Goal: Task Accomplishment & Management: Complete application form

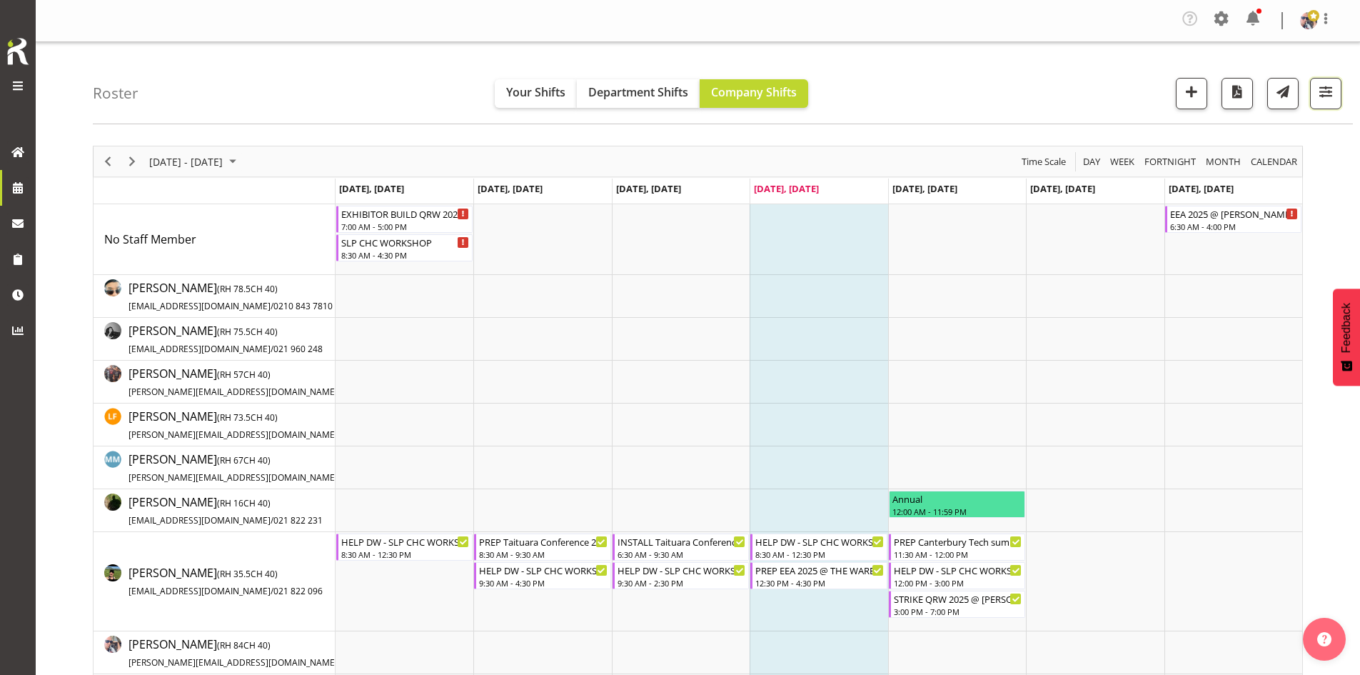
drag, startPoint x: 1334, startPoint y: 97, endPoint x: 1326, endPoint y: 102, distance: 9.3
click at [1334, 97] on span "button" at bounding box center [1325, 91] width 19 height 19
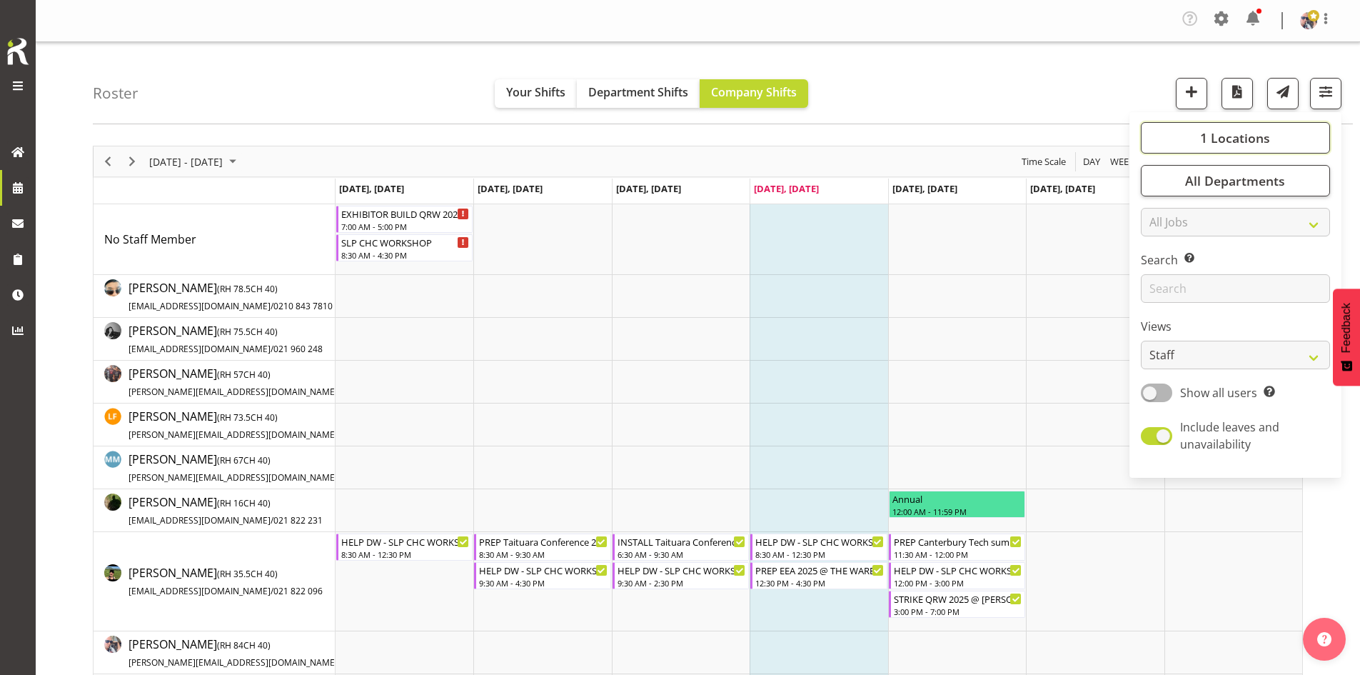
click at [1232, 135] on span "1 Locations" at bounding box center [1235, 137] width 70 height 17
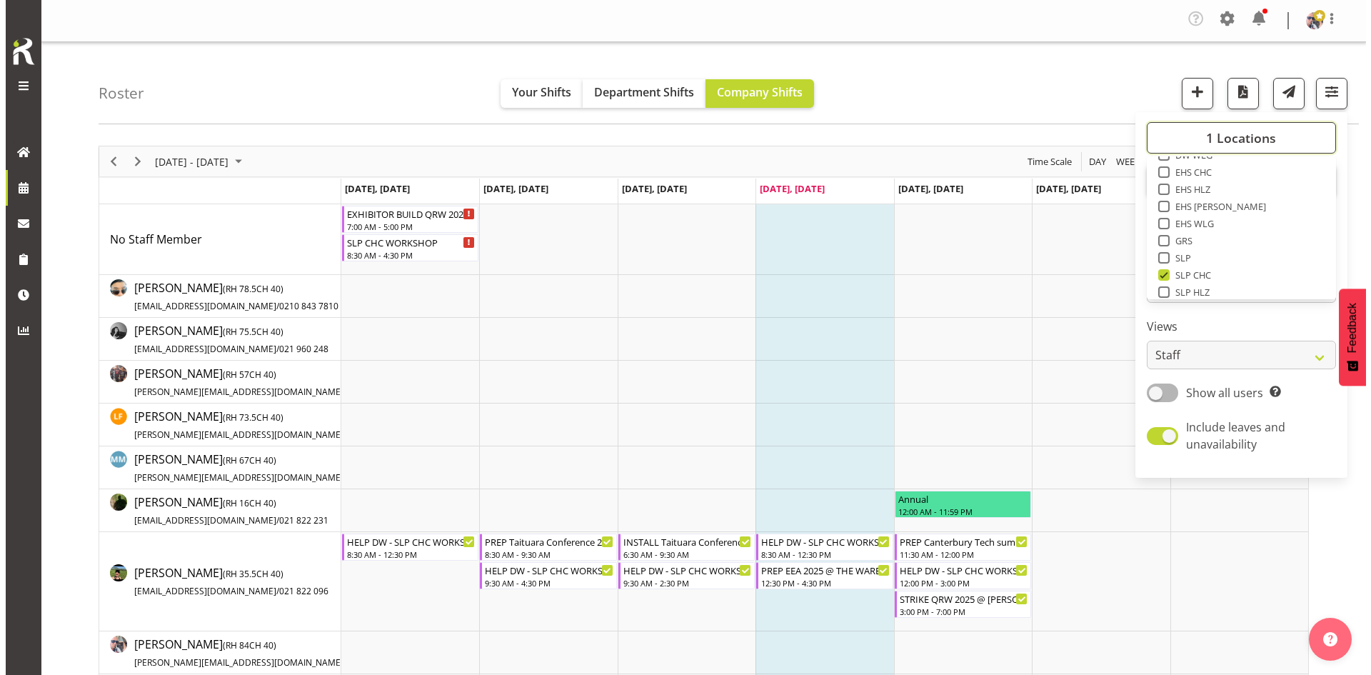
scroll to position [143, 0]
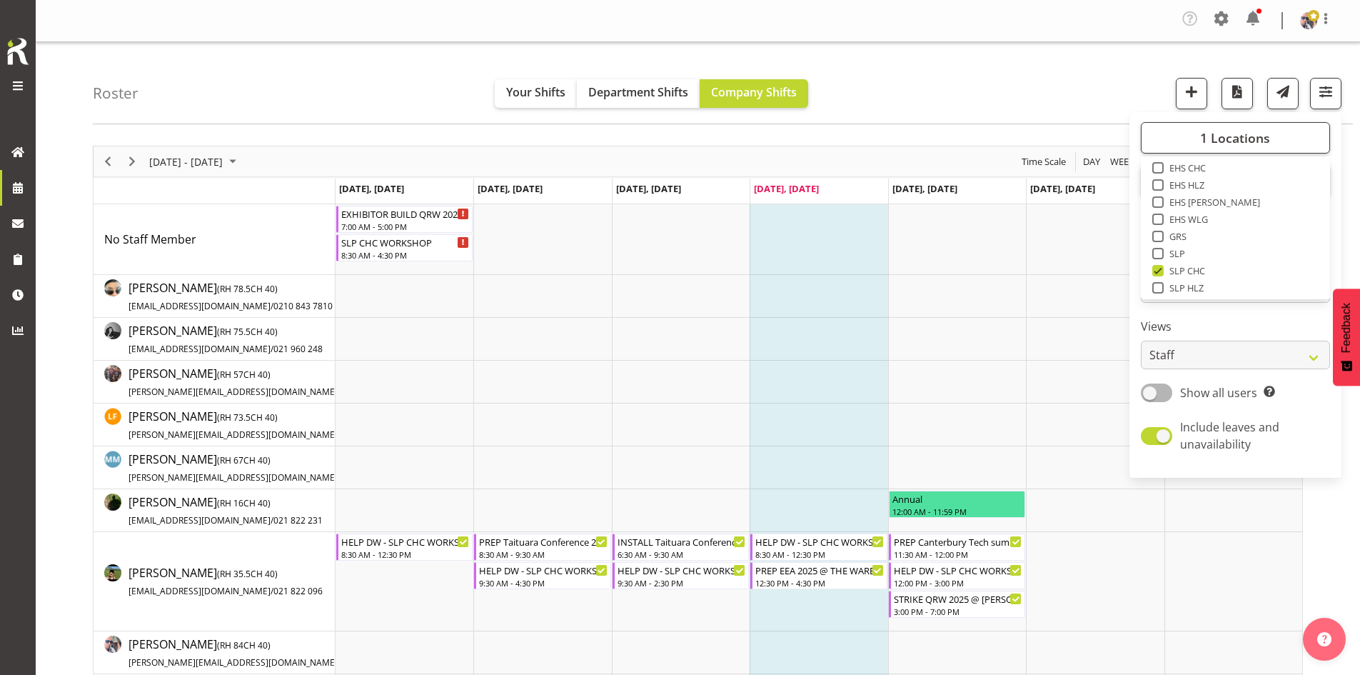
click at [1162, 254] on span at bounding box center [1157, 253] width 11 height 11
click at [1161, 254] on input "SLP" at bounding box center [1156, 253] width 9 height 9
checkbox input "true"
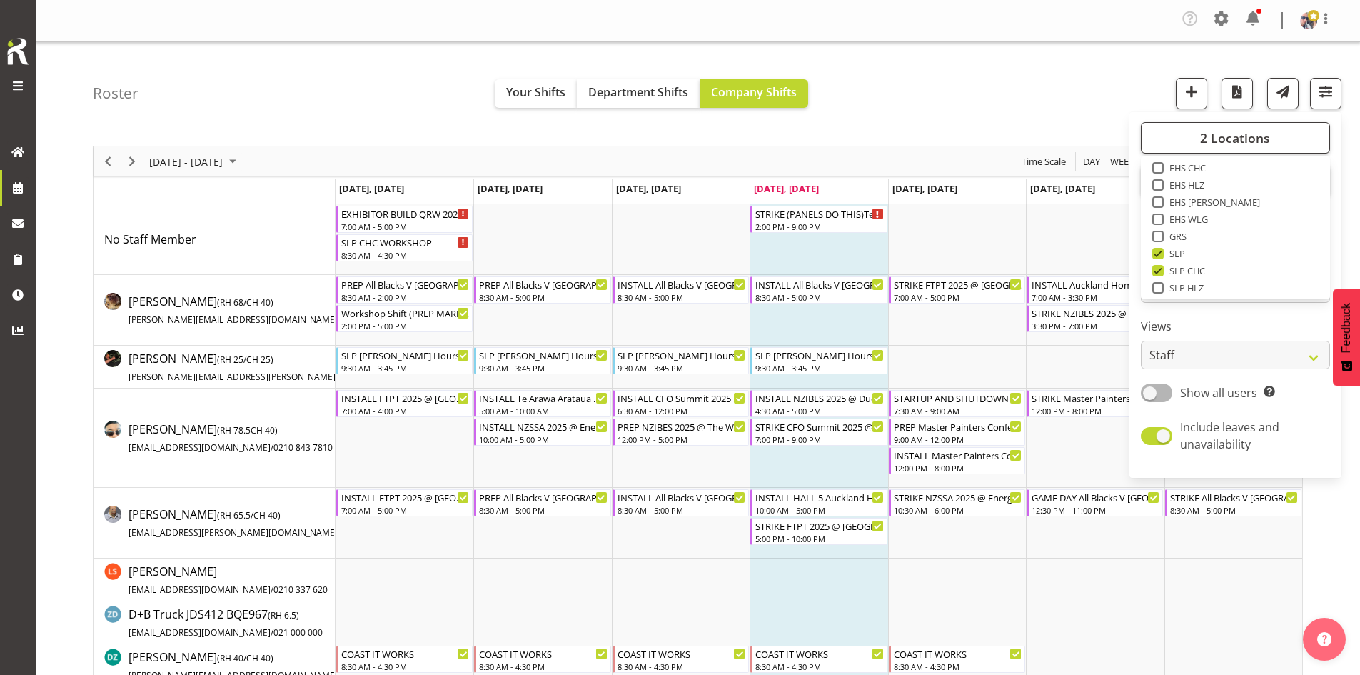
click at [814, 150] on div "[DATE] - [DATE] [DATE] Day Week Fortnight Month calendar Month Agenda Time Scale" at bounding box center [698, 161] width 1209 height 30
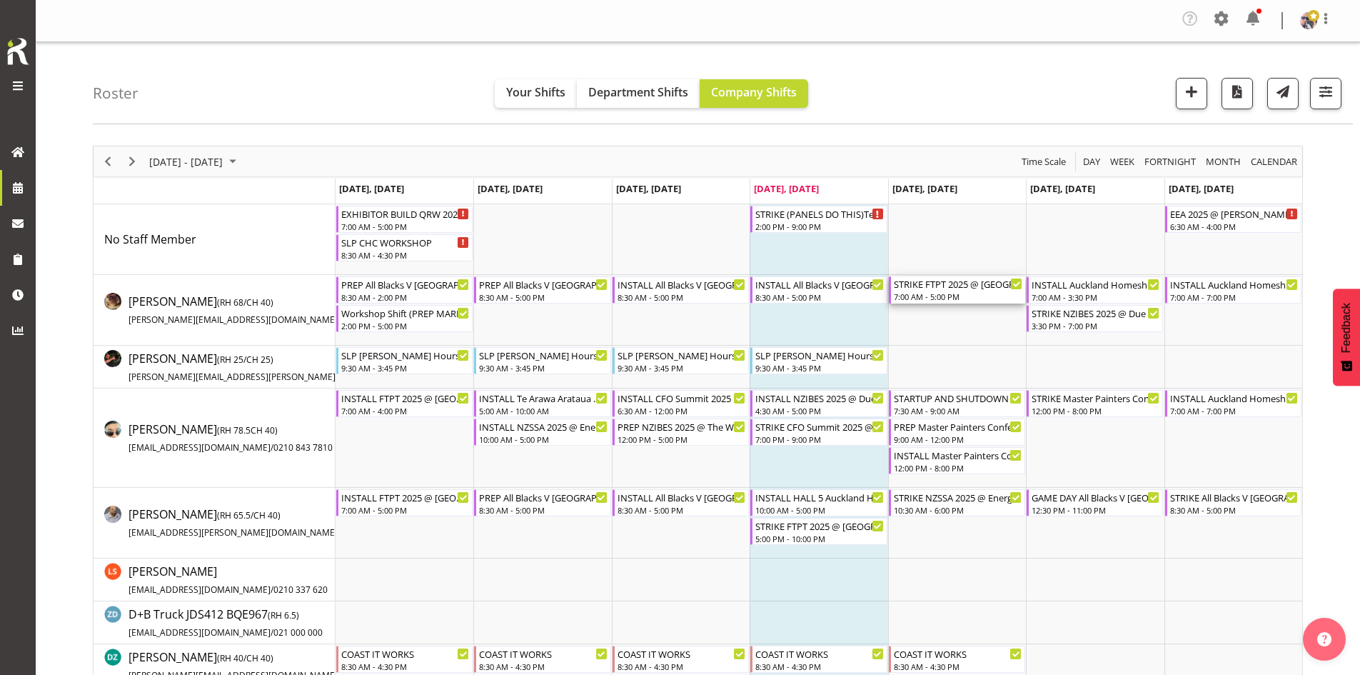
click at [954, 293] on div "7:00 AM - 5:00 PM" at bounding box center [958, 296] width 128 height 11
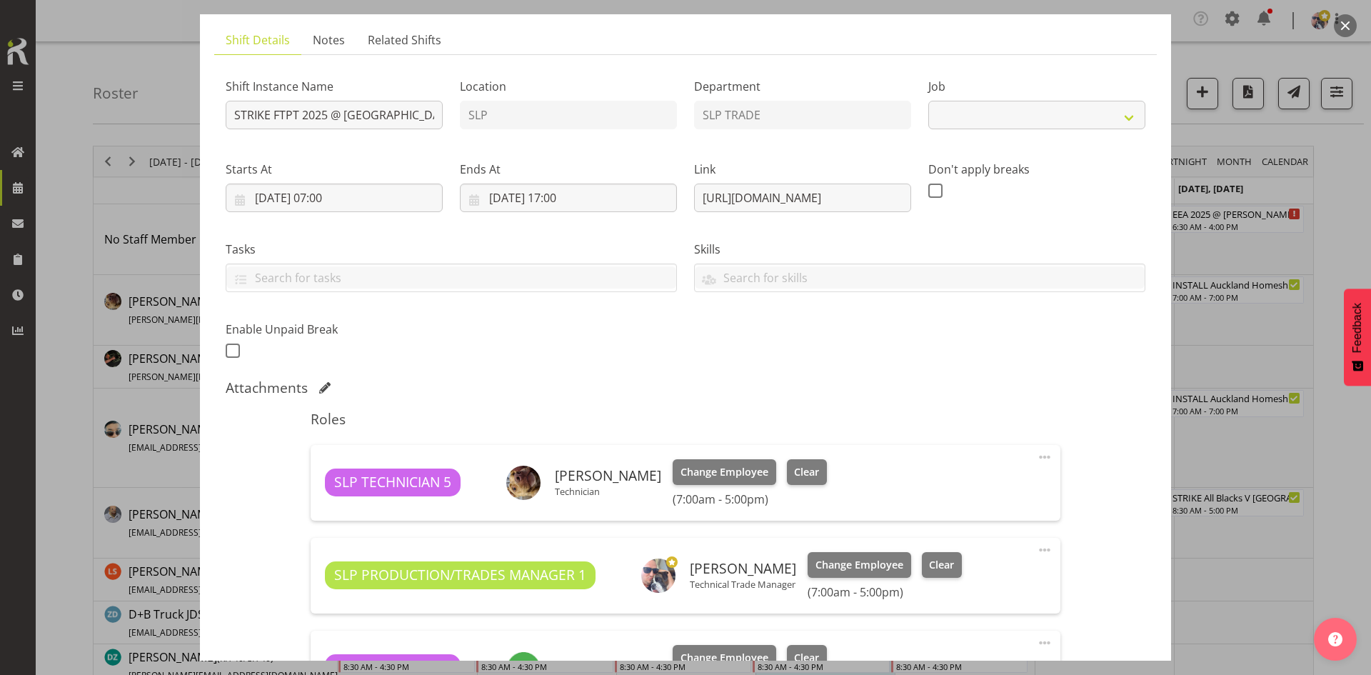
select select "9154"
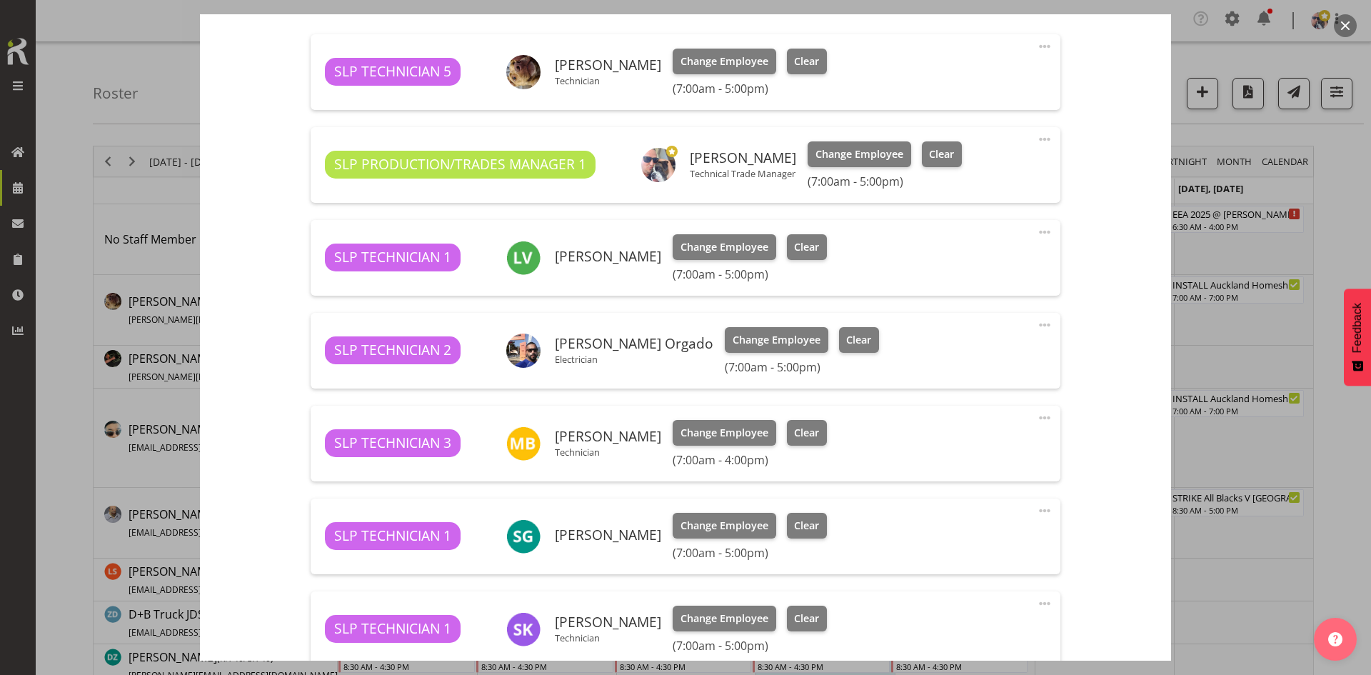
scroll to position [428, 0]
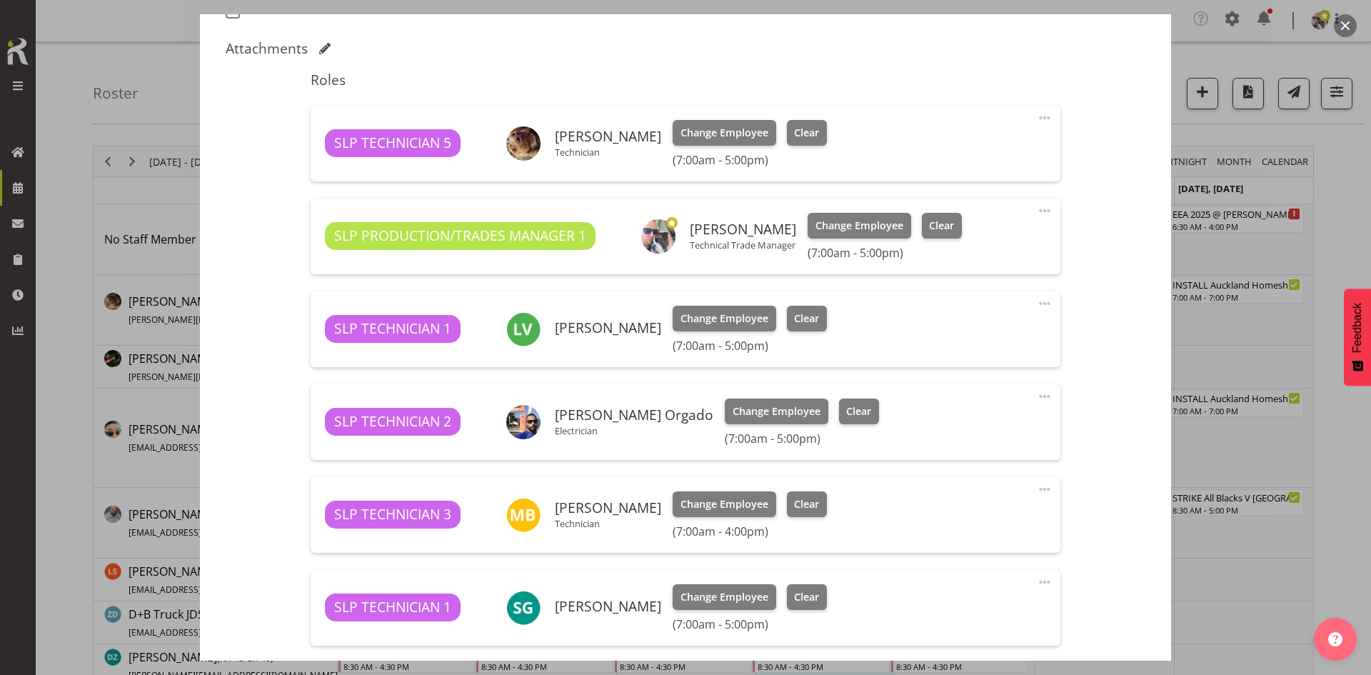
click at [1343, 35] on button "button" at bounding box center [1344, 25] width 23 height 23
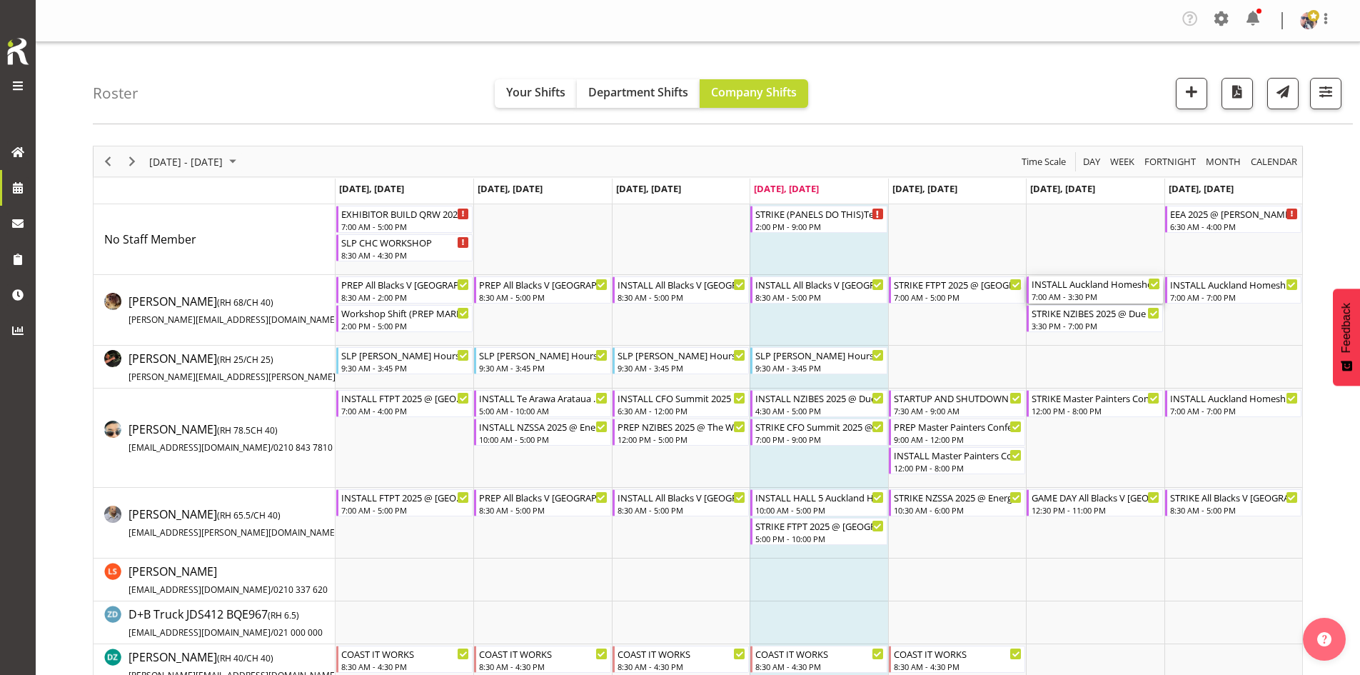
click at [1078, 293] on div "7:00 AM - 3:30 PM" at bounding box center [1095, 296] width 128 height 11
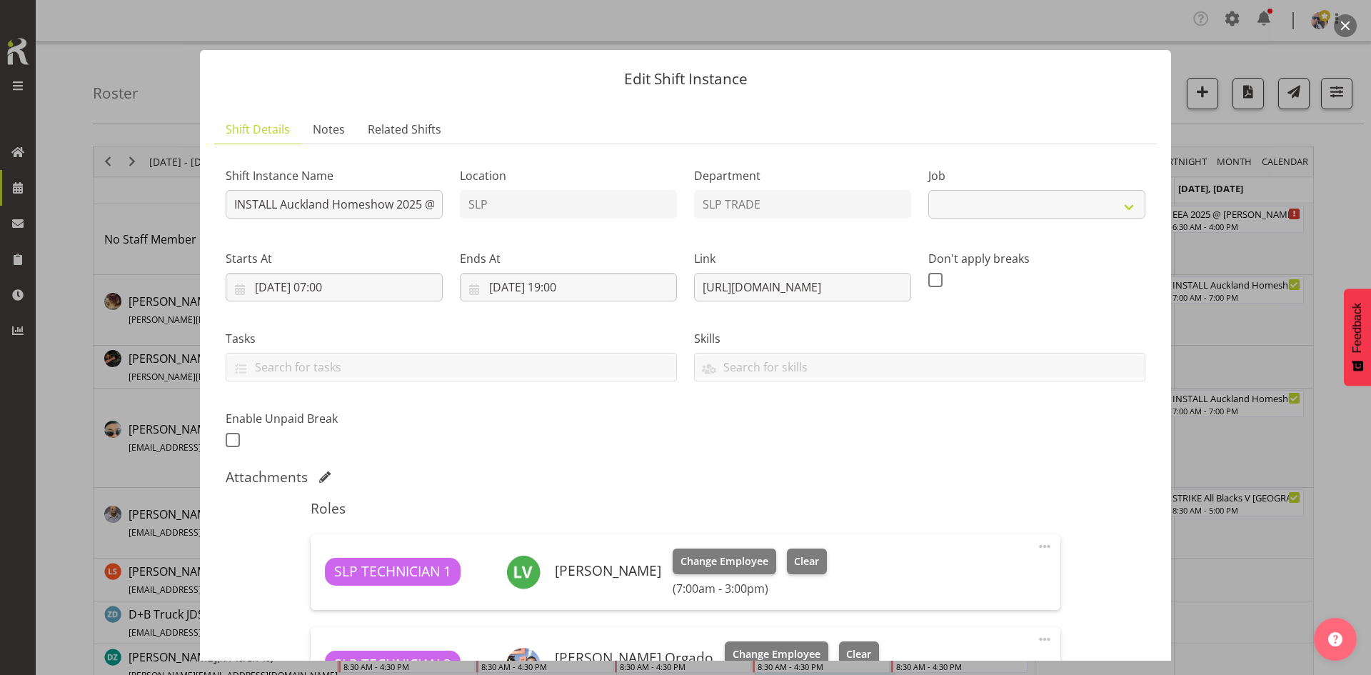
select select "9869"
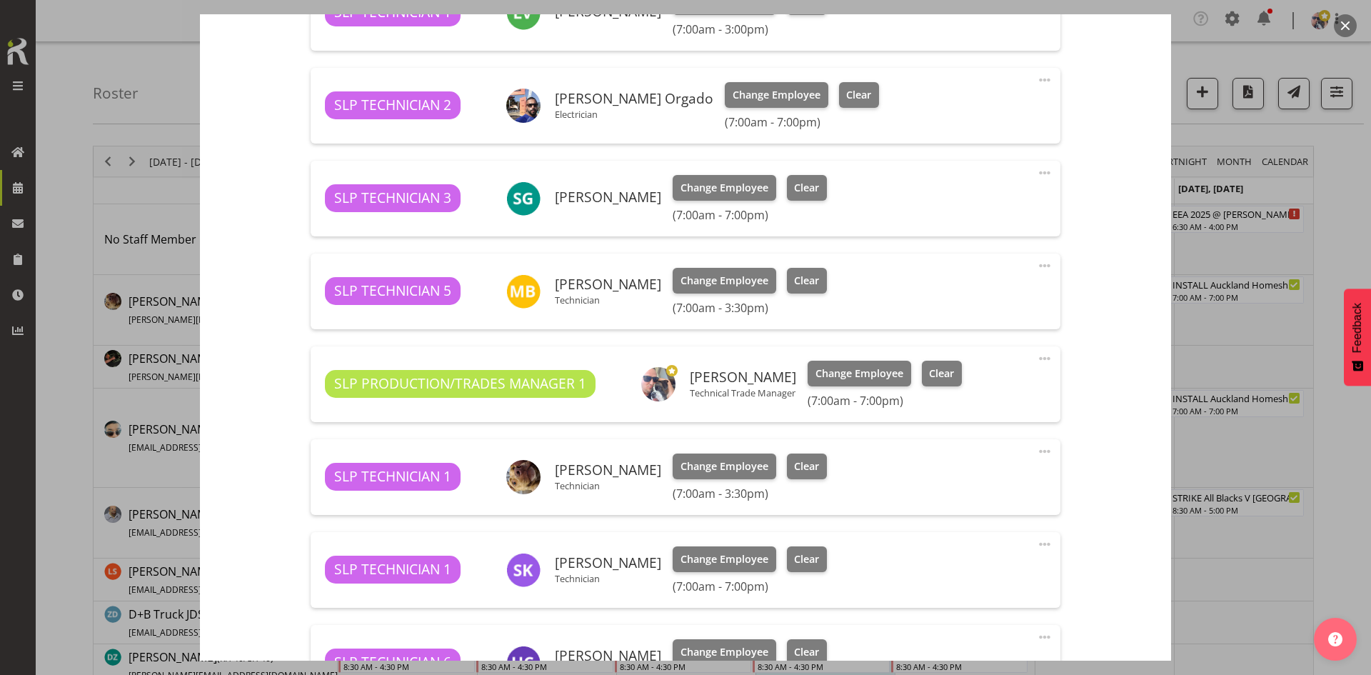
scroll to position [500, 0]
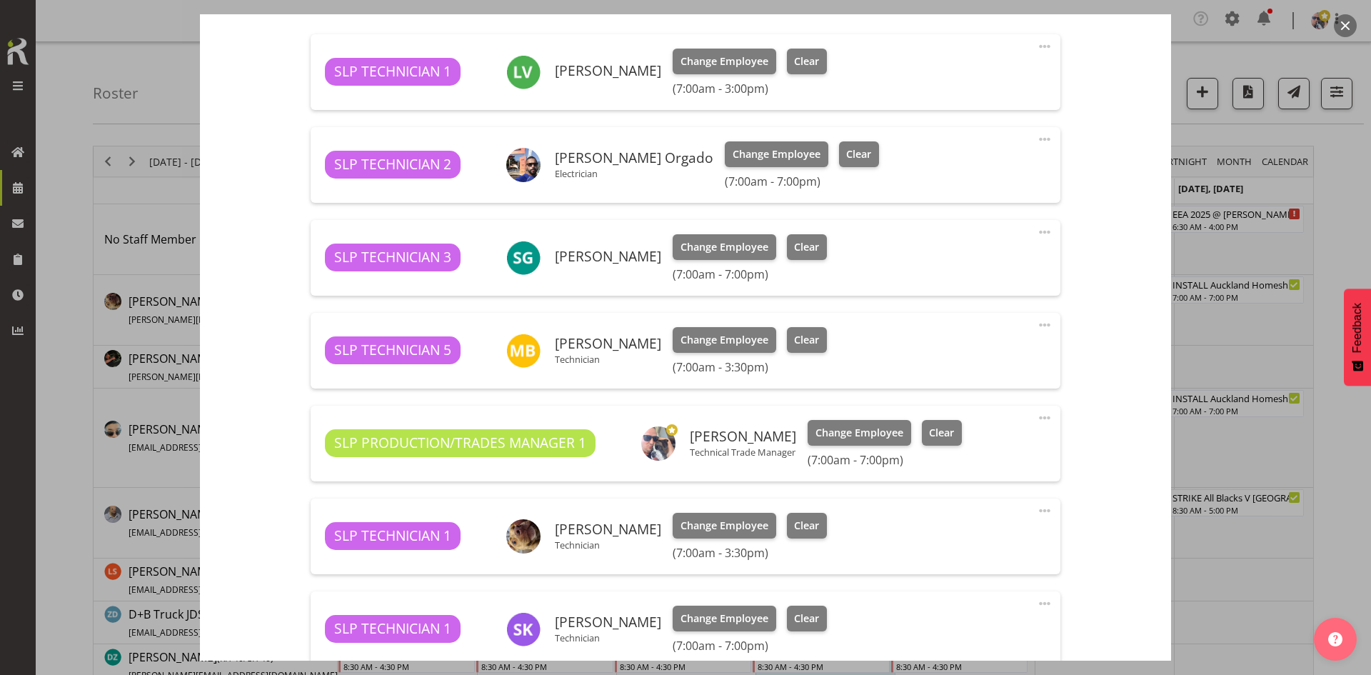
click at [1344, 29] on button "button" at bounding box center [1344, 25] width 23 height 23
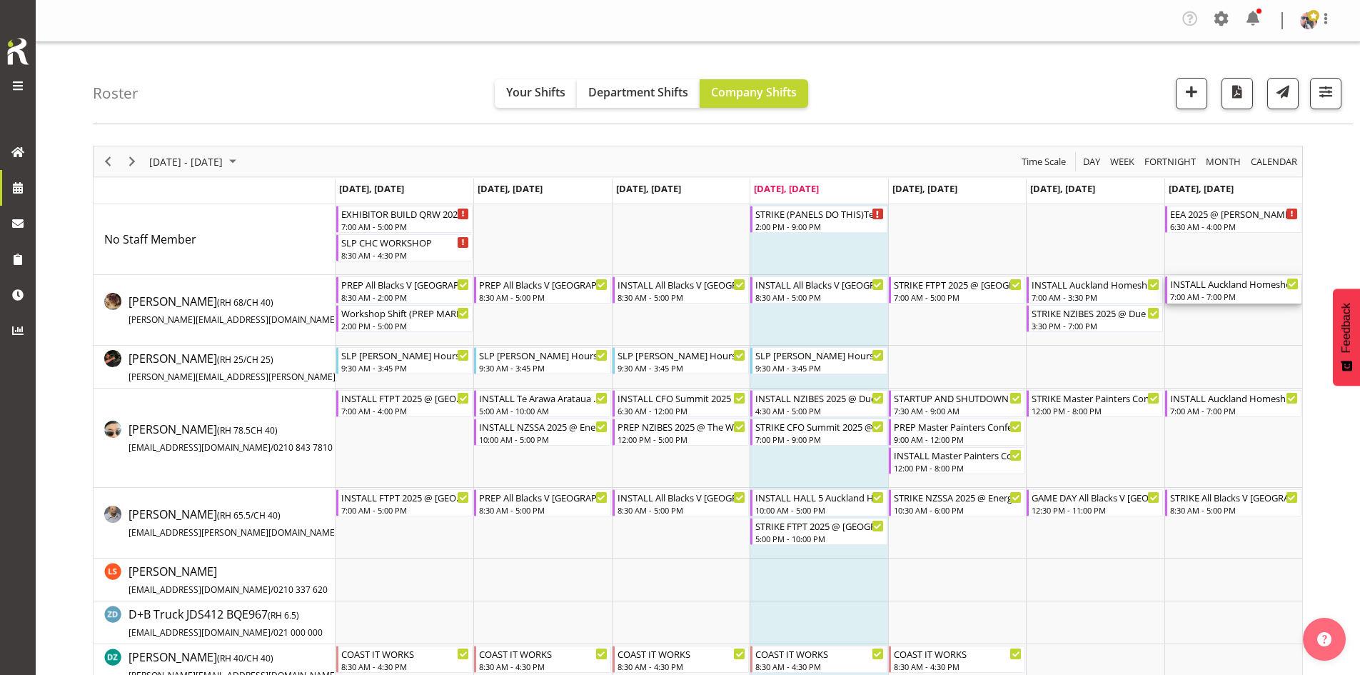
click at [1237, 288] on div "INSTALL Auckland Homeshow 2025 @ [GEOGRAPHIC_DATA]" at bounding box center [1234, 283] width 128 height 14
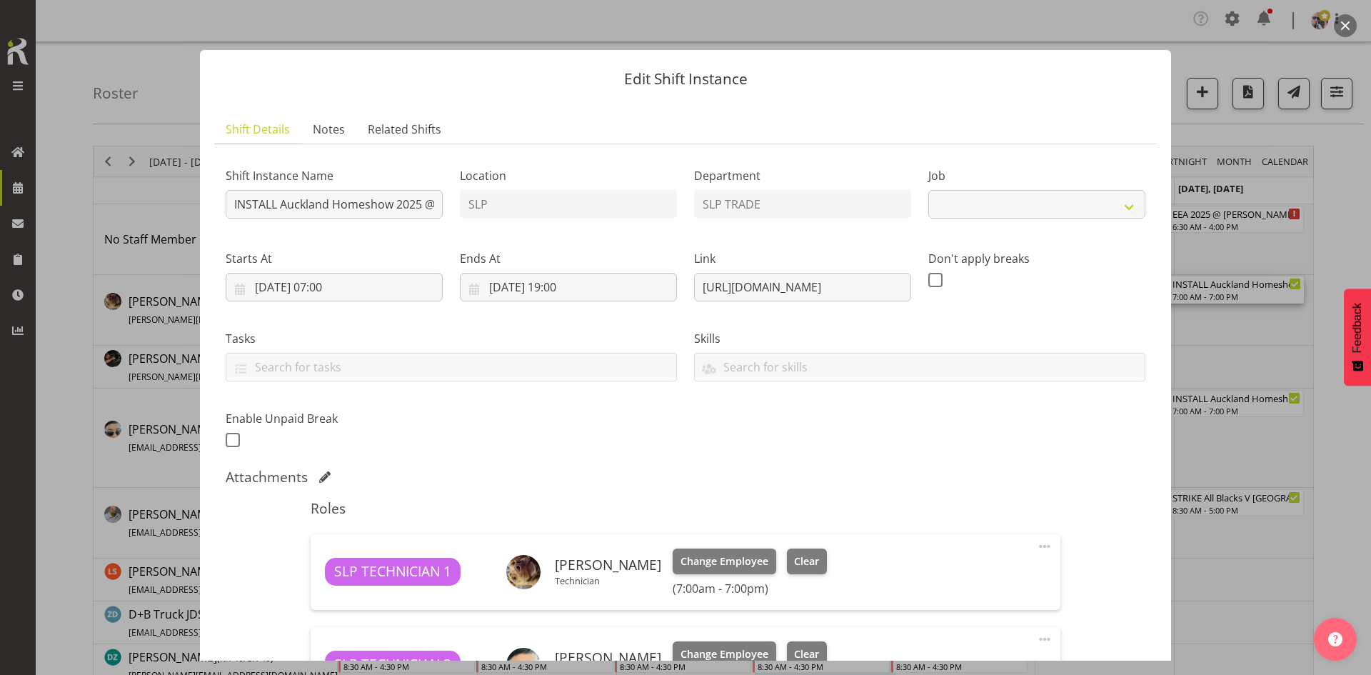
select select "9869"
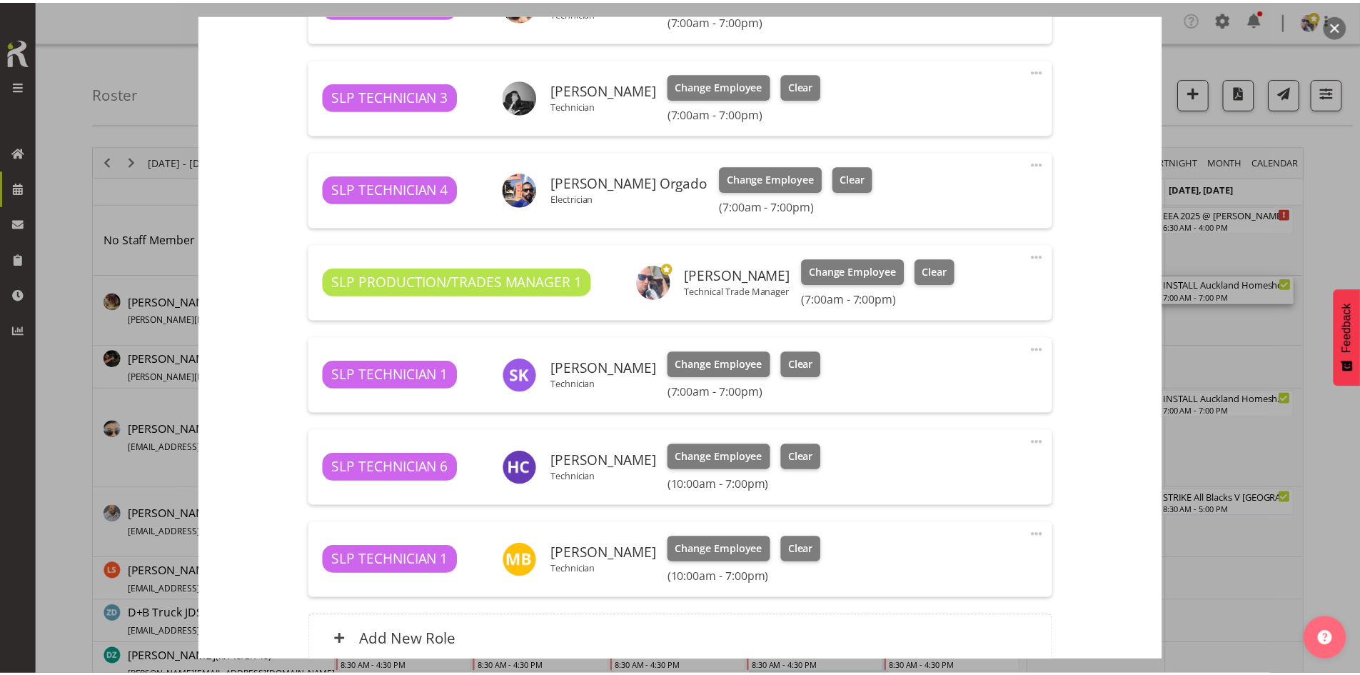
scroll to position [714, 0]
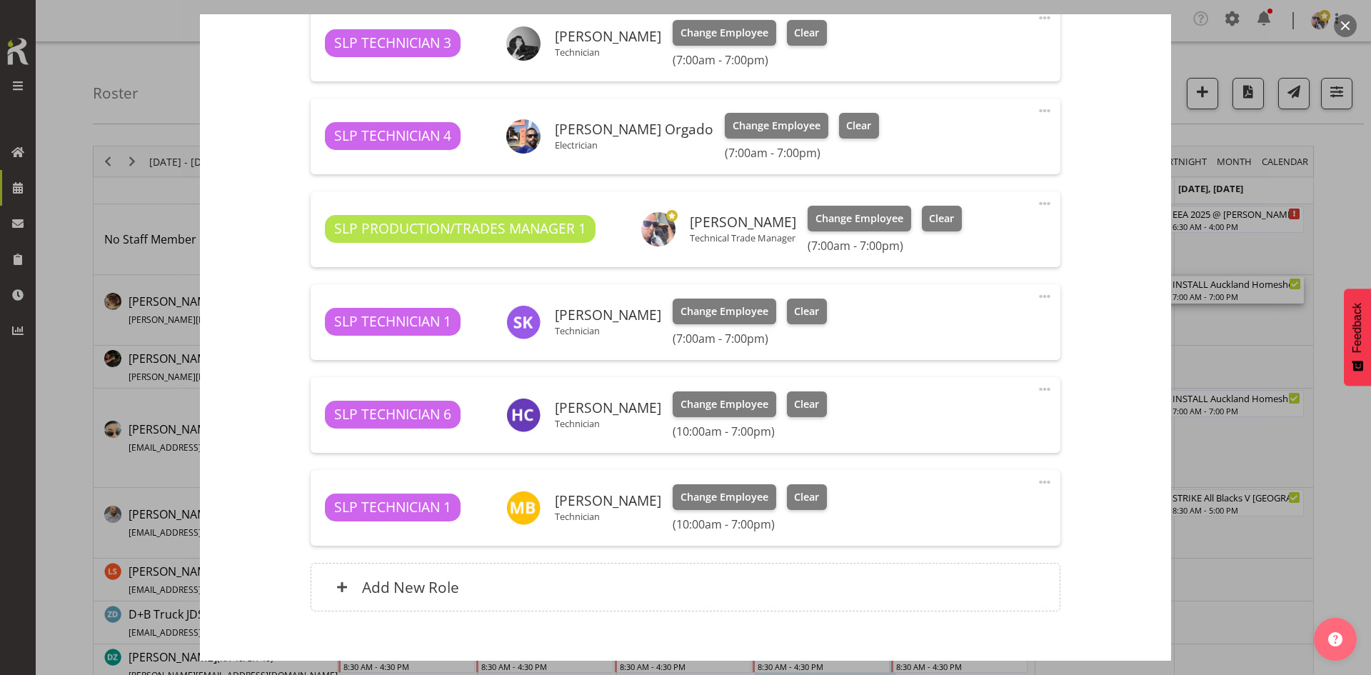
click at [1343, 28] on button "button" at bounding box center [1344, 25] width 23 height 23
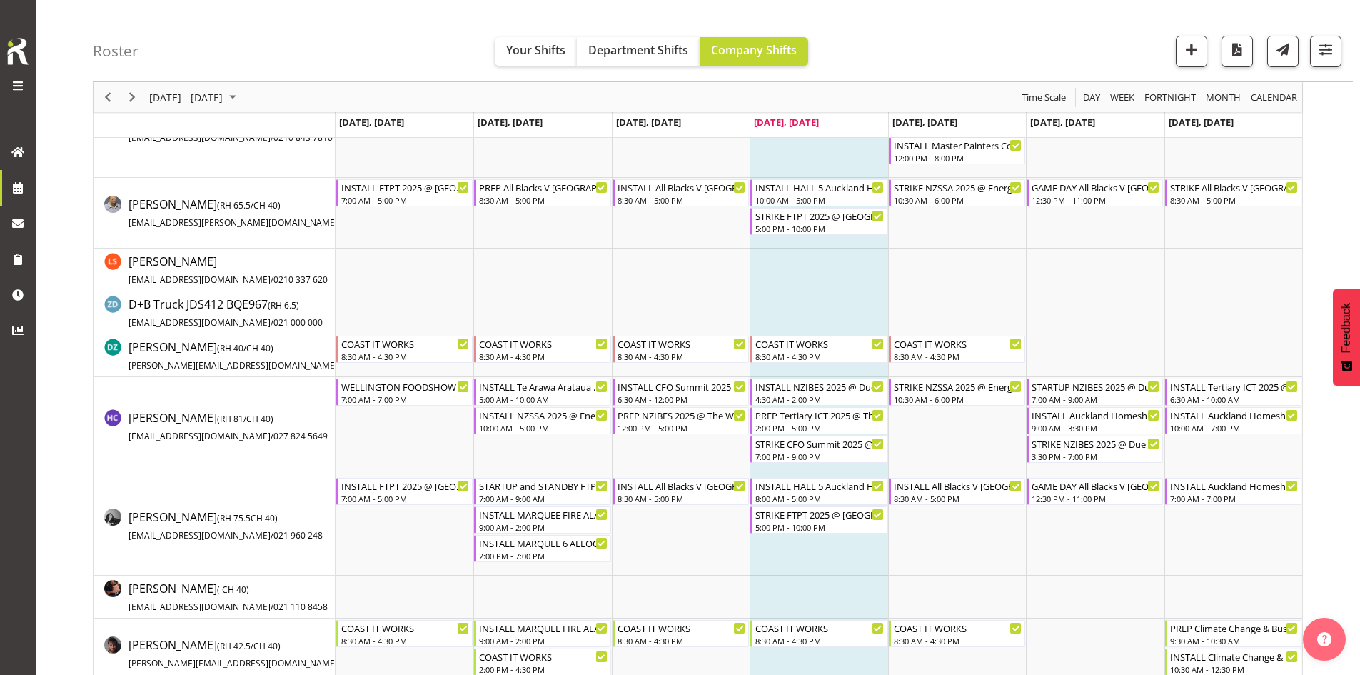
scroll to position [286, 0]
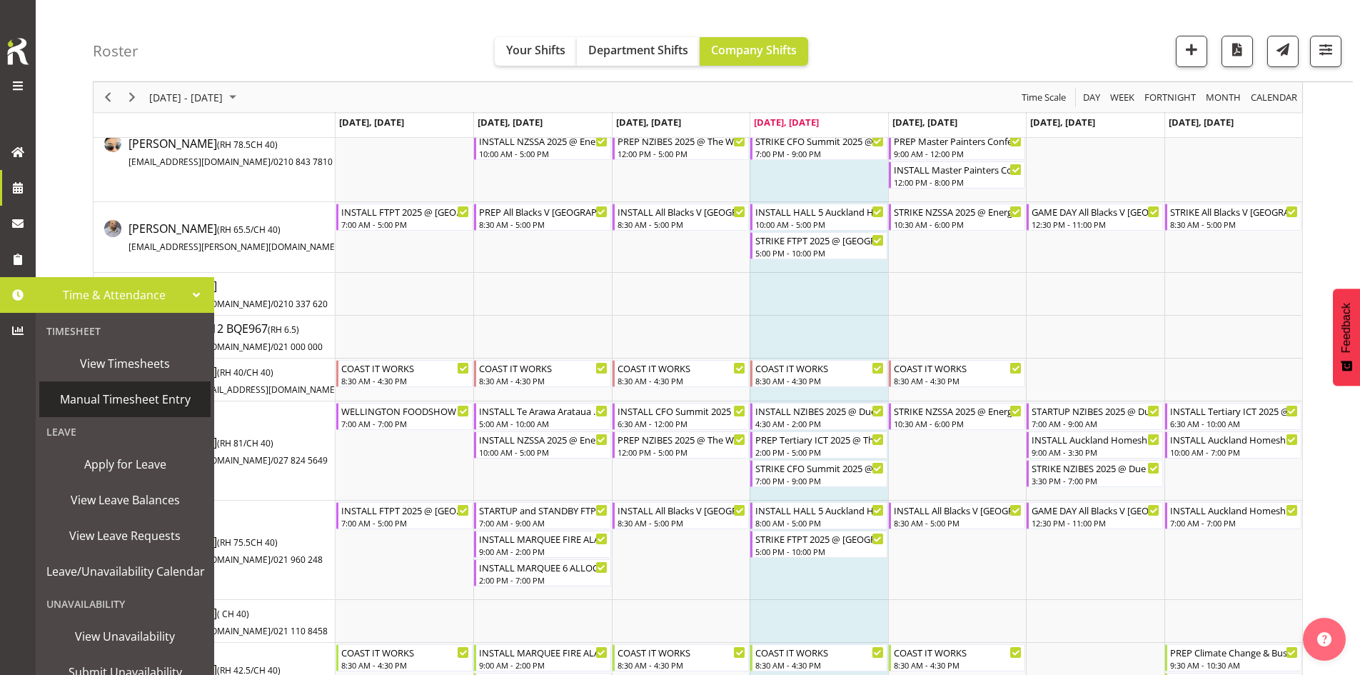
click at [146, 394] on span "Manual Timesheet Entry" at bounding box center [124, 398] width 157 height 21
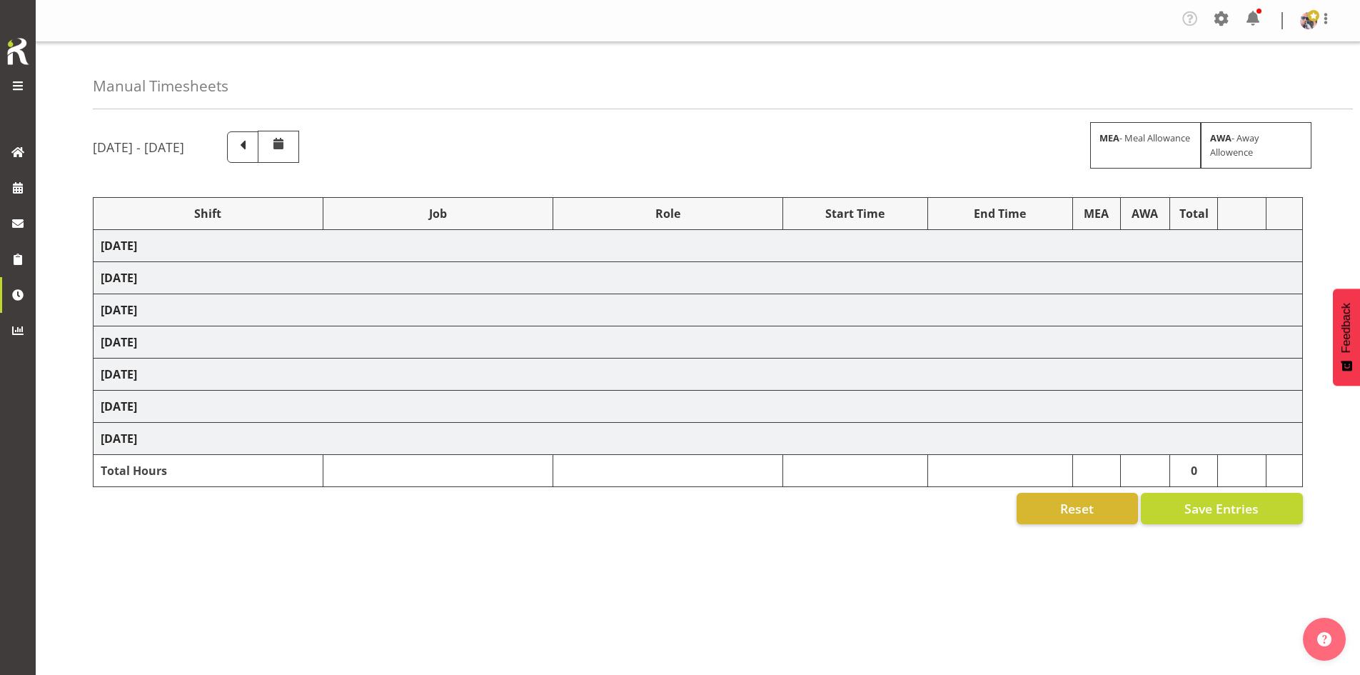
select select "66167"
select select "9154"
select select "73746"
select select "9869"
select select "66167"
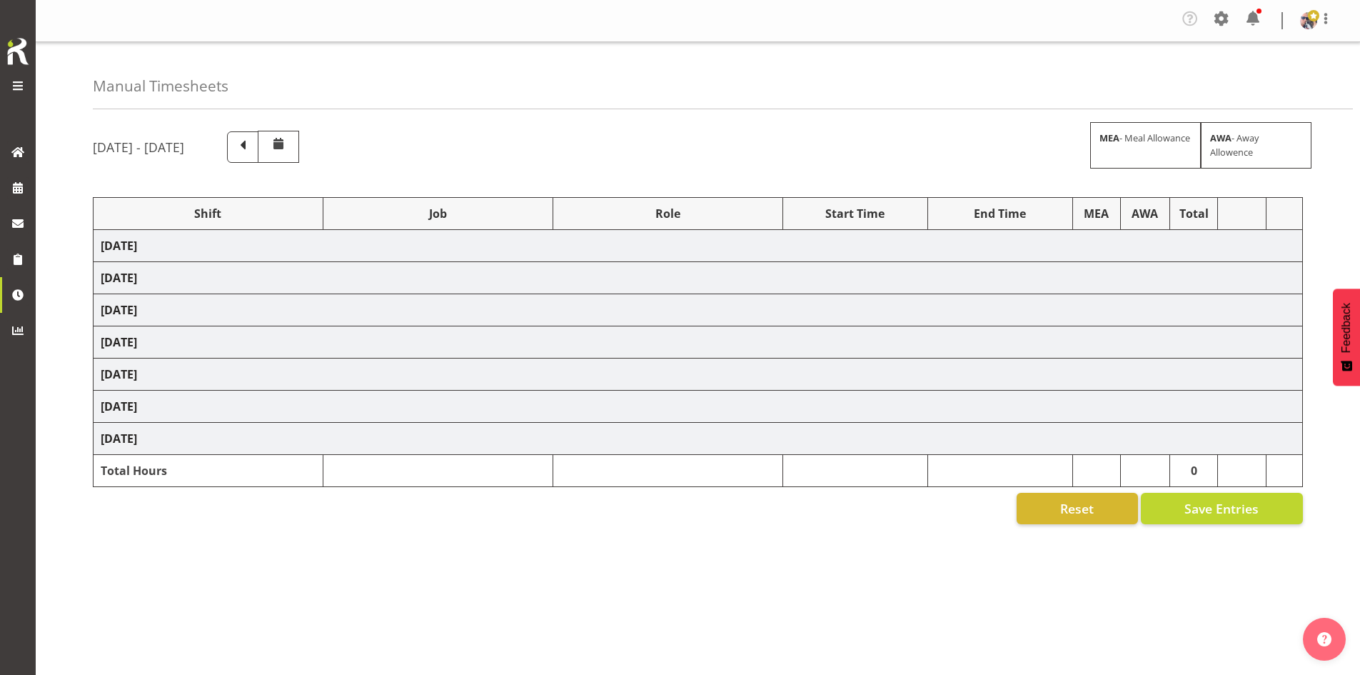
select select "9154"
select select "73746"
select select "9869"
select select "66167"
select select "9154"
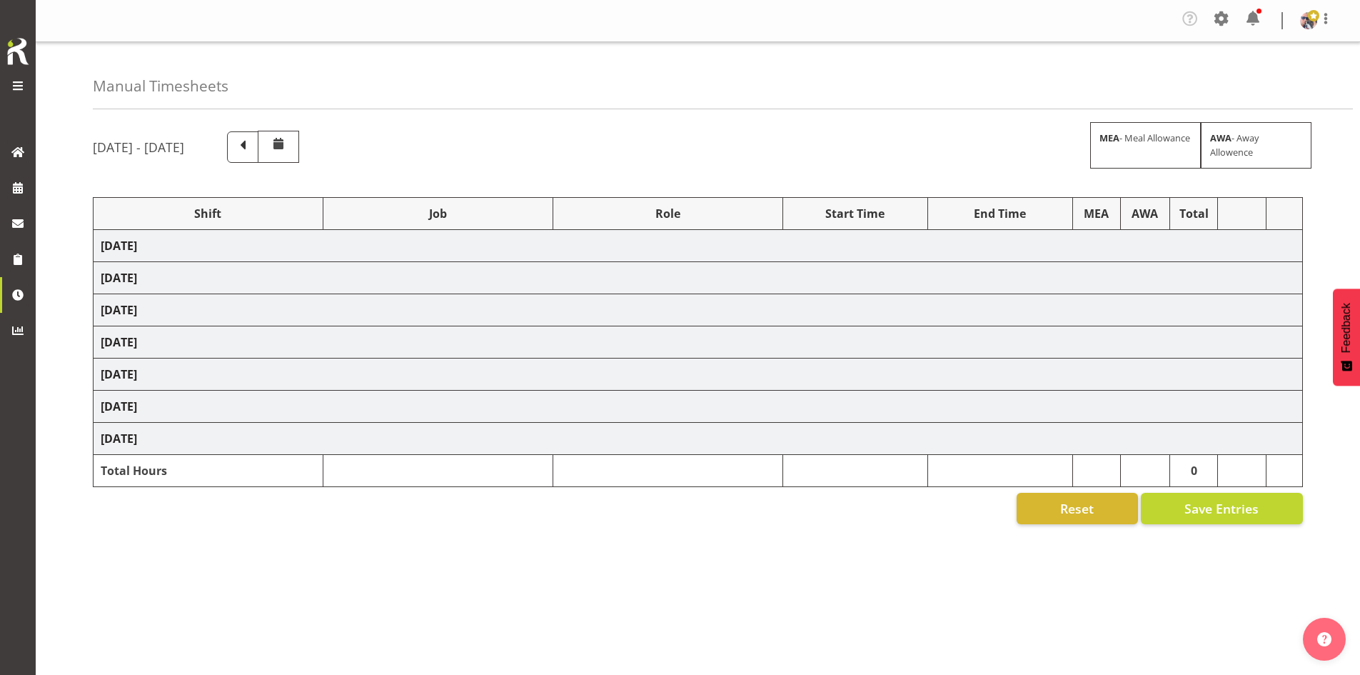
select select "66167"
select select "9154"
select select "73746"
select select "9869"
select select "73746"
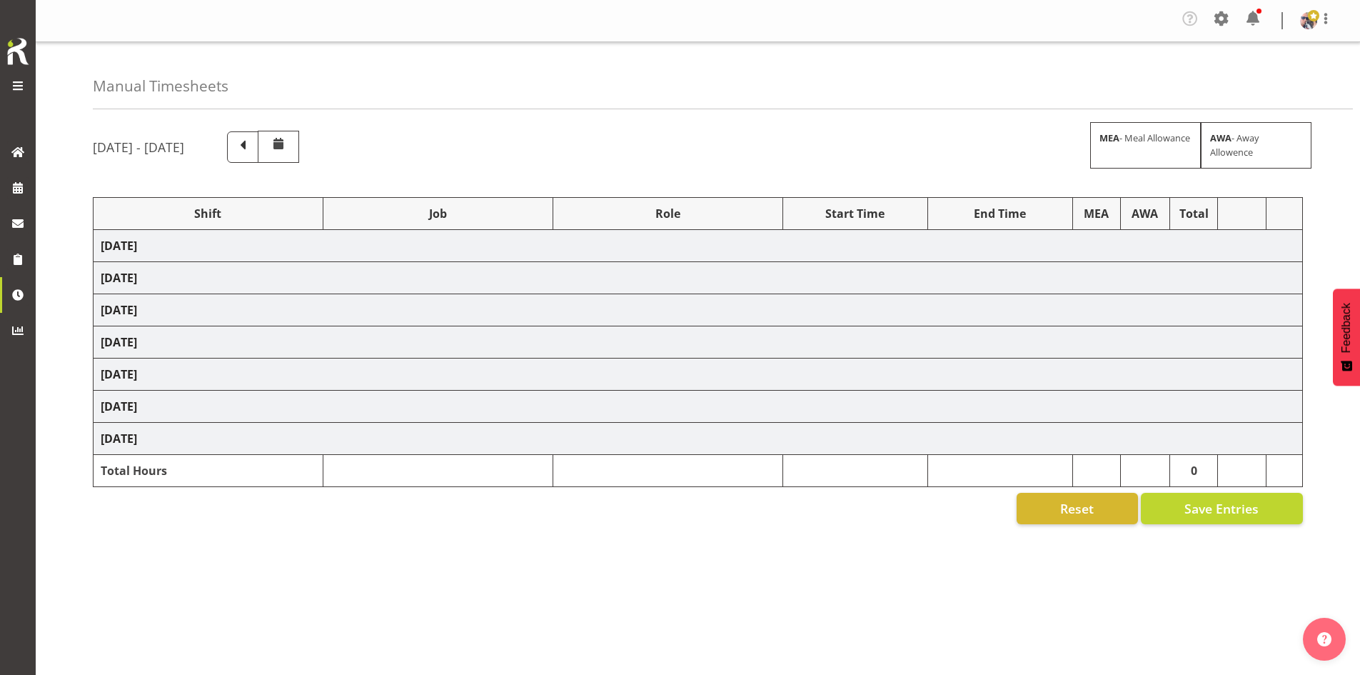
select select "9869"
select select "73746"
select select "9869"
select select "73746"
select select "9869"
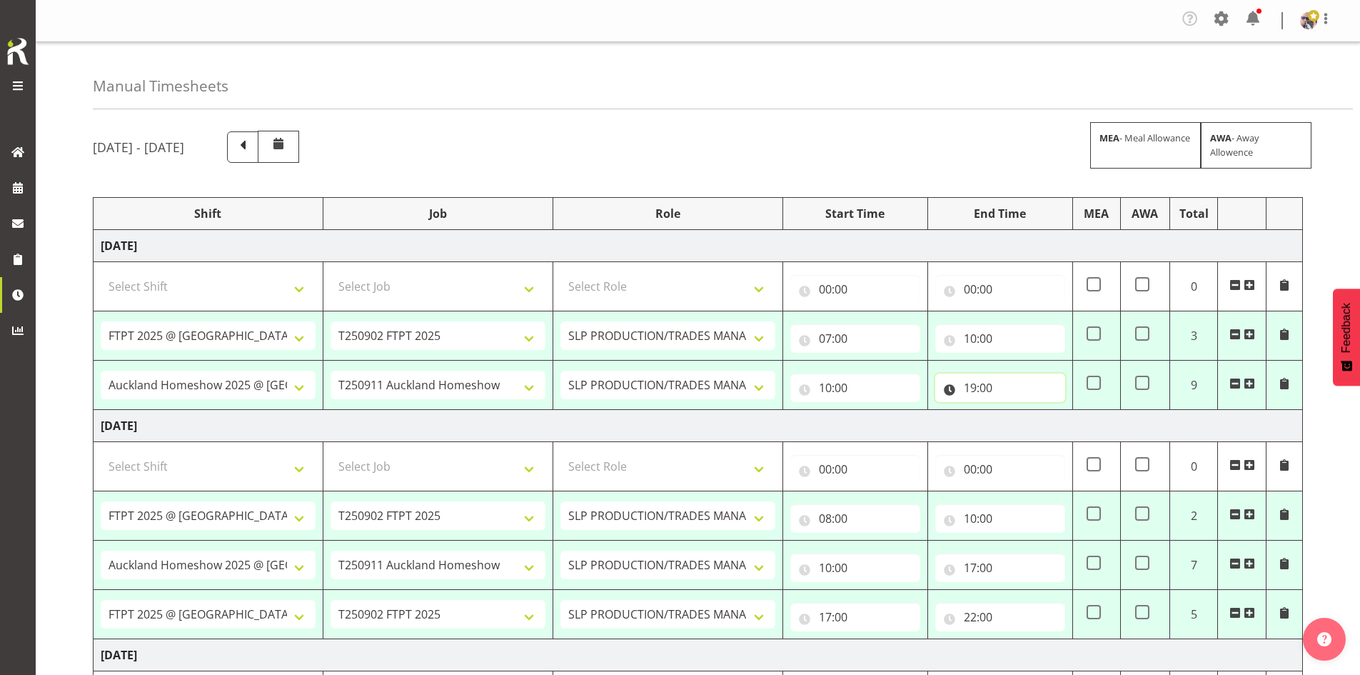
click at [1012, 378] on input "19:00" at bounding box center [1000, 387] width 130 height 29
click at [1021, 422] on select "00 01 02 03 04 05 06 07 08 09 10 11 12 13 14 15 16 17 18 19 20 21 22 23" at bounding box center [1032, 424] width 32 height 29
select select "20"
click at [1016, 410] on select "00 01 02 03 04 05 06 07 08 09 10 11 12 13 14 15 16 17 18 19 20 21 22 23" at bounding box center [1032, 424] width 32 height 29
type input "20:00"
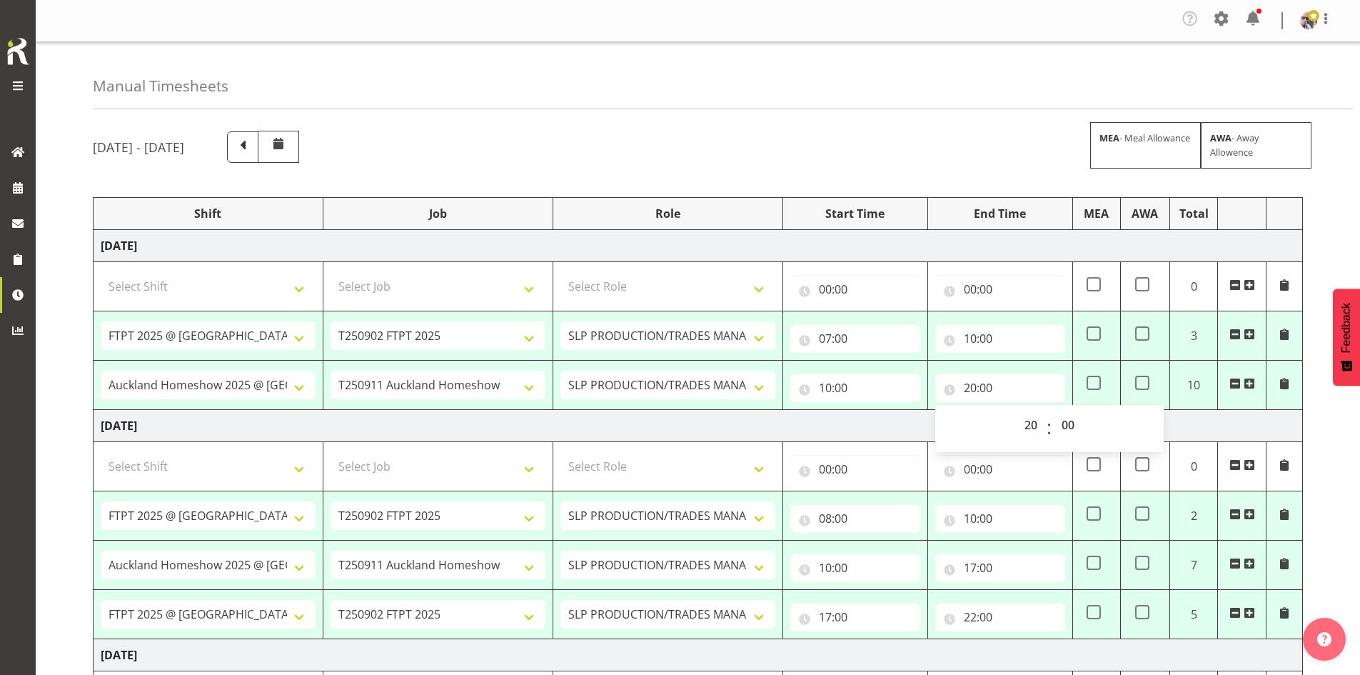
click at [981, 247] on td "Wednesday 3rd September 2025" at bounding box center [698, 246] width 1209 height 32
click at [1150, 380] on td at bounding box center [1144, 384] width 49 height 49
click at [1139, 383] on span at bounding box center [1142, 382] width 14 height 14
click at [1139, 383] on input "checkbox" at bounding box center [1139, 382] width 9 height 9
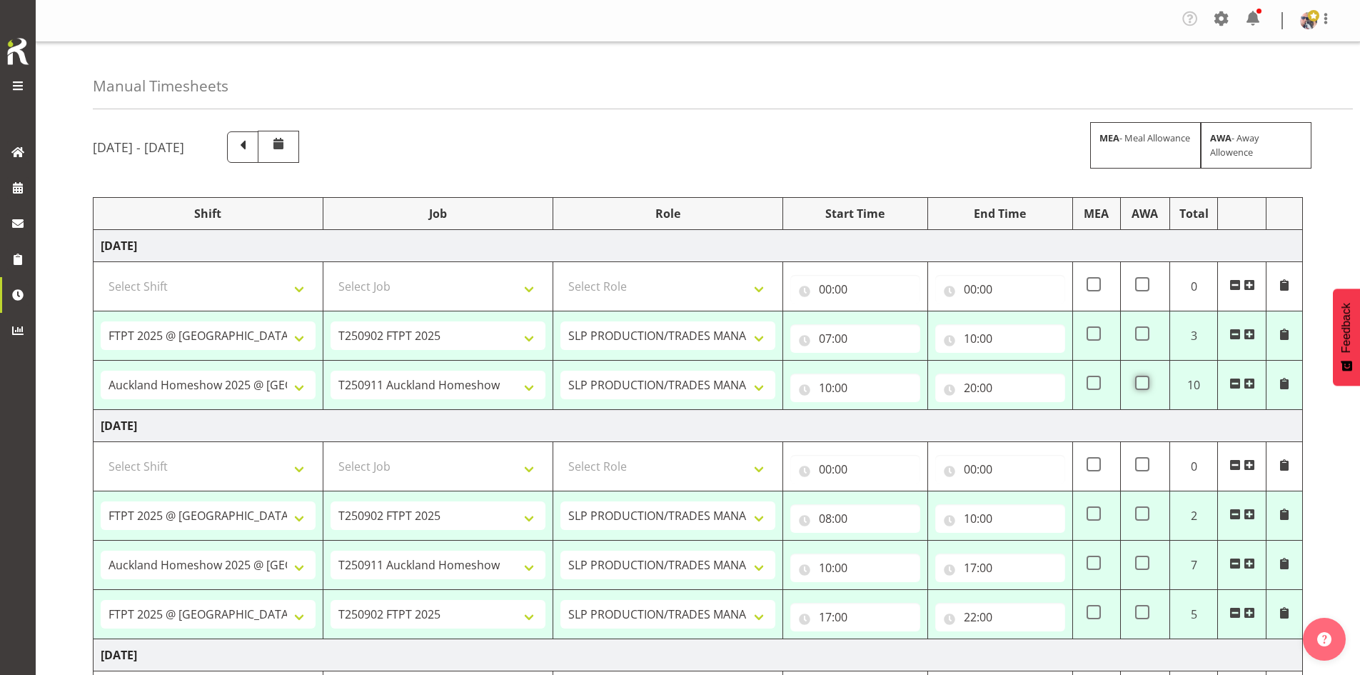
checkbox input "true"
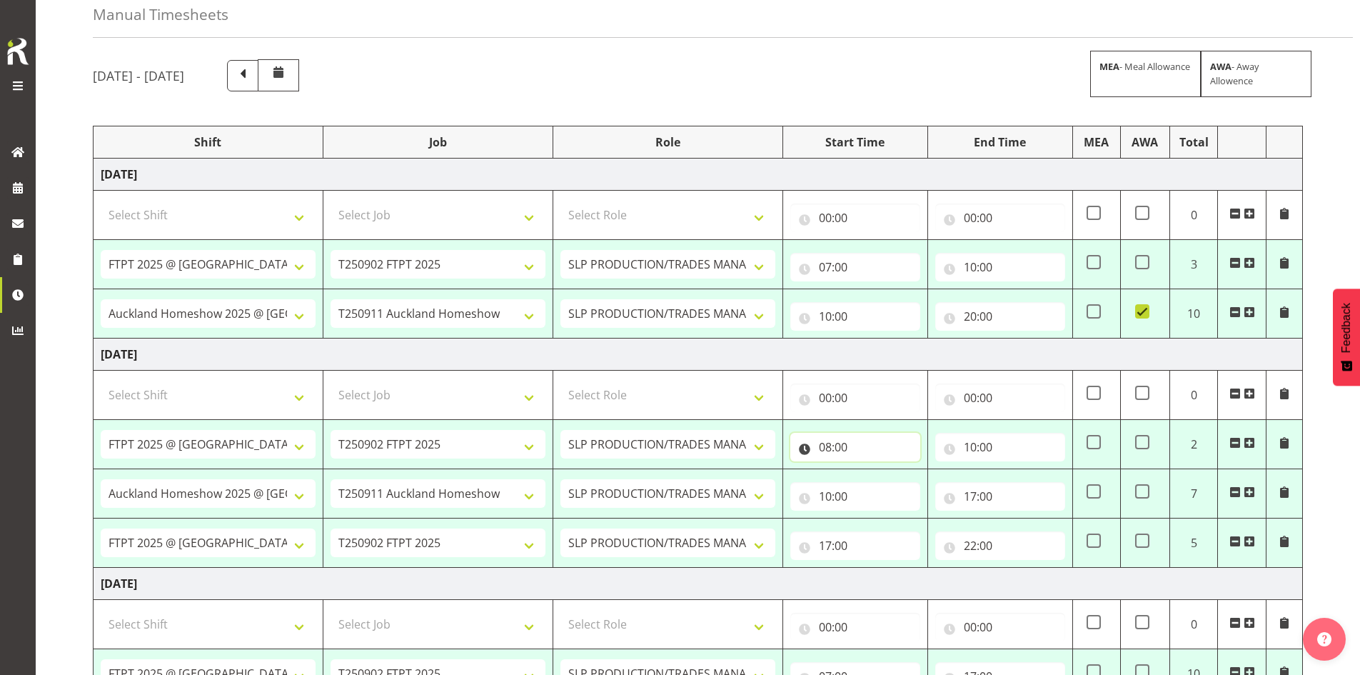
click at [892, 458] on input "08:00" at bounding box center [855, 447] width 130 height 29
drag, startPoint x: 867, startPoint y: 478, endPoint x: 874, endPoint y: 477, distance: 7.2
click at [869, 478] on div "00 01 02 03 04 05 06 07 08 09 10 11 12 13 14 15 16 17 18 19 20 21 22 23 : 00 01…" at bounding box center [904, 488] width 228 height 36
click at [884, 477] on select "00 01 02 03 04 05 06 07 08 09 10 11 12 13 14 15 16 17 18 19 20 21 22 23" at bounding box center [888, 484] width 32 height 29
select select "7"
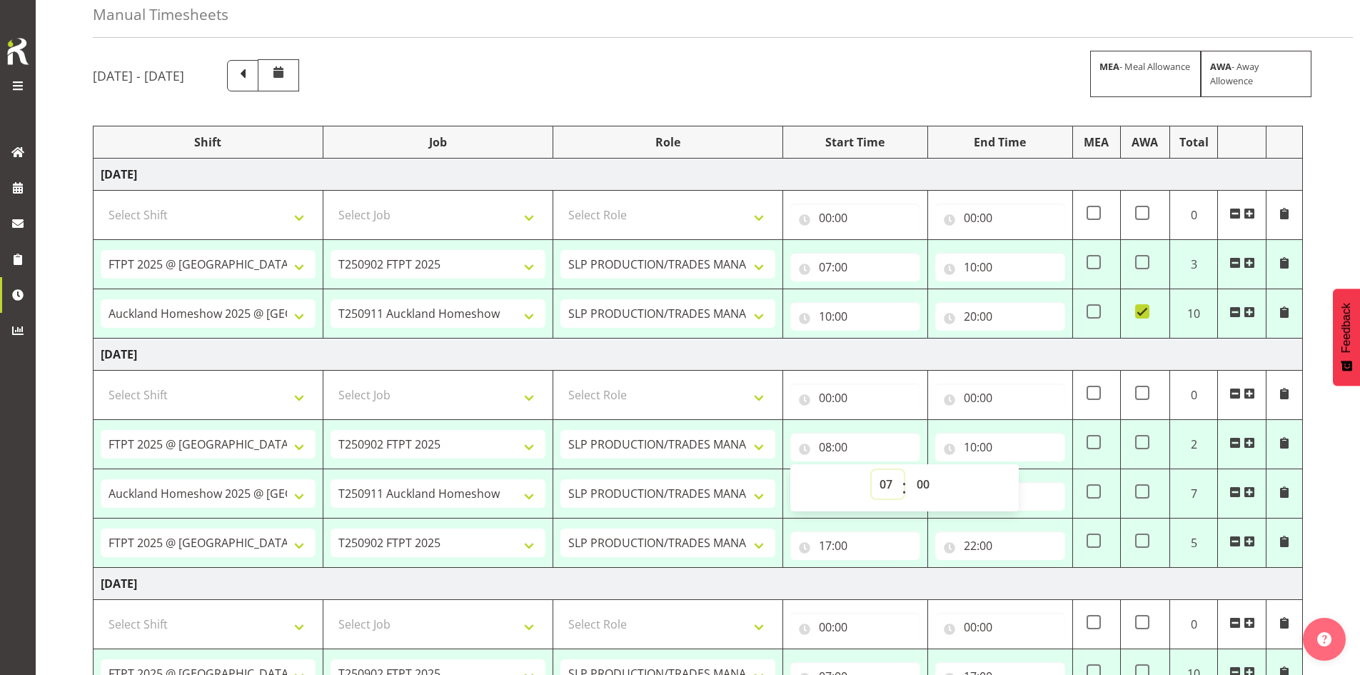
click at [872, 470] on select "00 01 02 03 04 05 06 07 08 09 10 11 12 13 14 15 16 17 18 19 20 21 22 23" at bounding box center [888, 484] width 32 height 29
type input "07:00"
click at [1045, 351] on td "Thursday 4th September 2025" at bounding box center [698, 354] width 1209 height 32
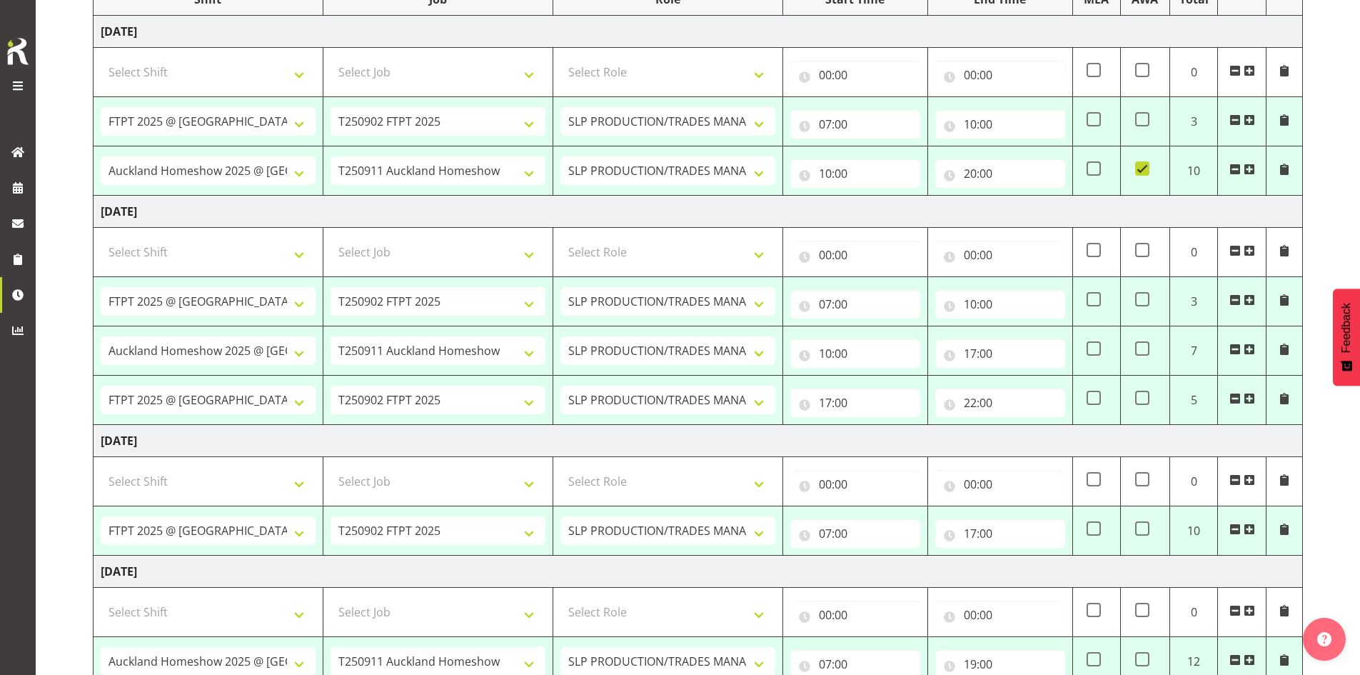
click at [1144, 346] on span at bounding box center [1142, 348] width 14 height 14
click at [1144, 346] on input "checkbox" at bounding box center [1139, 348] width 9 height 9
checkbox input "true"
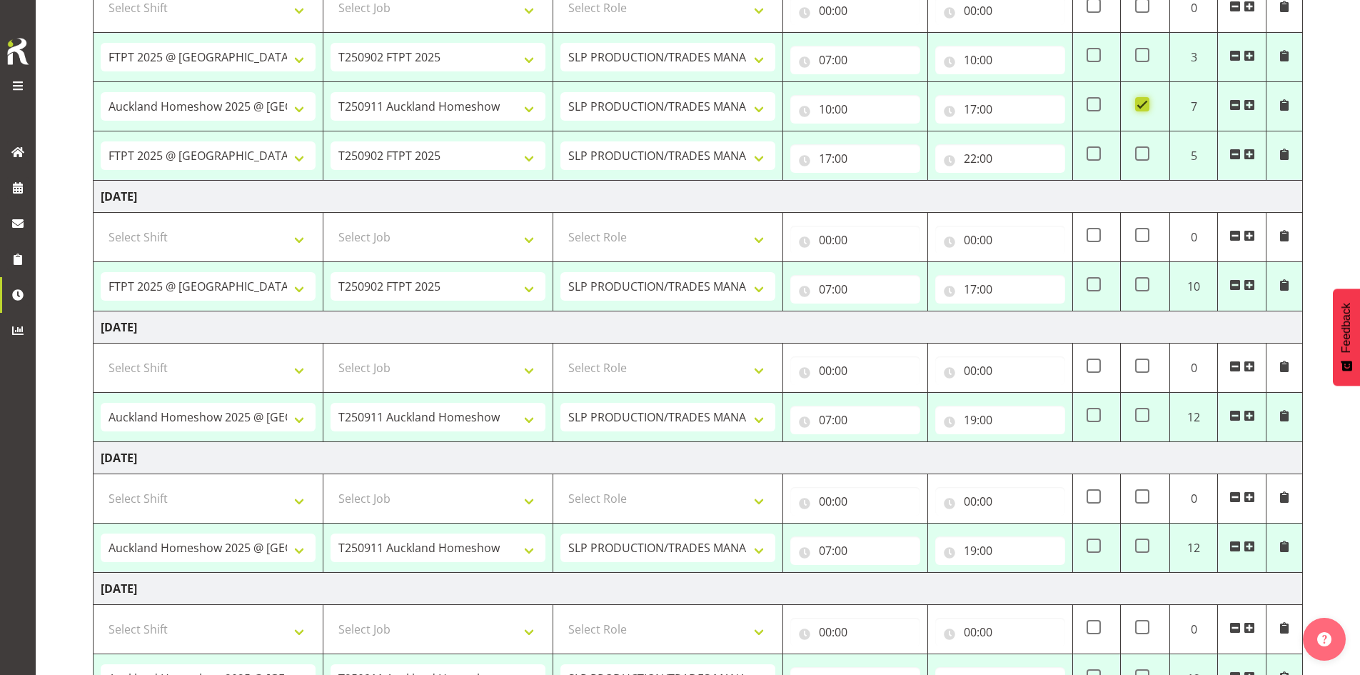
scroll to position [500, 0]
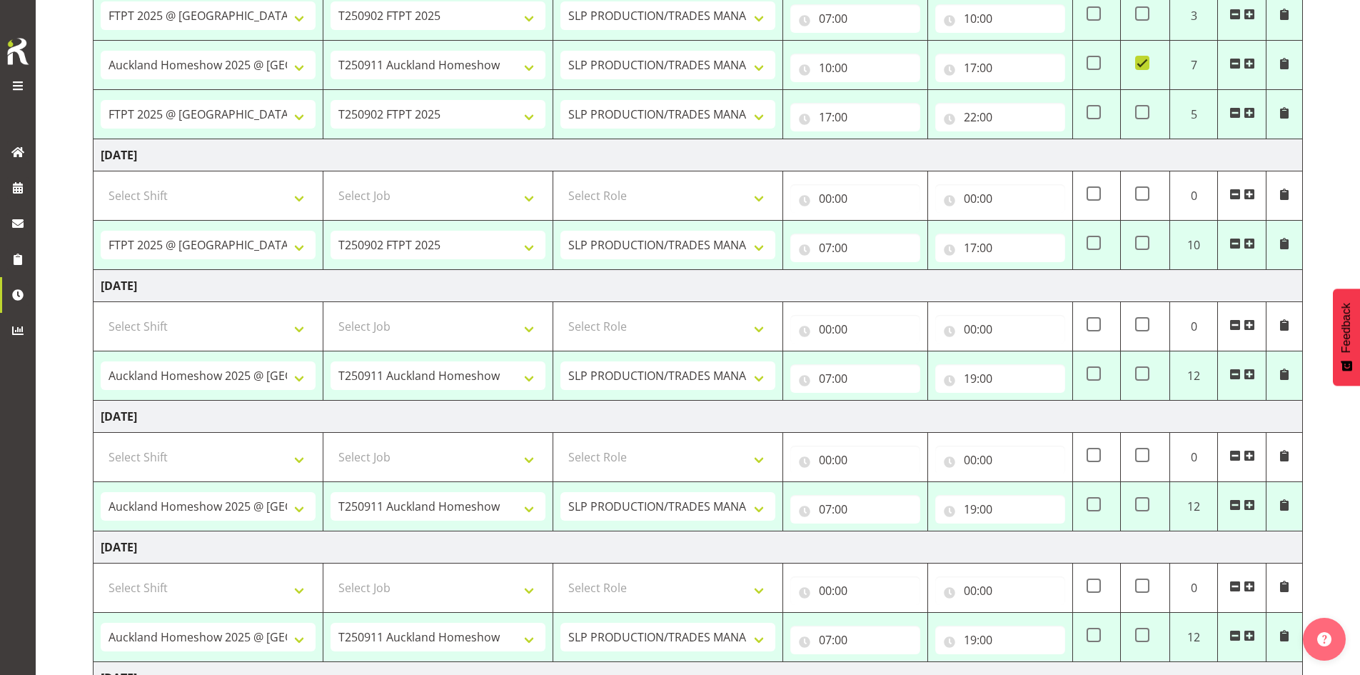
click at [1146, 241] on span at bounding box center [1142, 243] width 14 height 14
click at [1144, 241] on input "checkbox" at bounding box center [1139, 242] width 9 height 9
checkbox input "true"
click at [1141, 377] on span at bounding box center [1142, 373] width 14 height 14
click at [1141, 377] on input "checkbox" at bounding box center [1139, 373] width 9 height 9
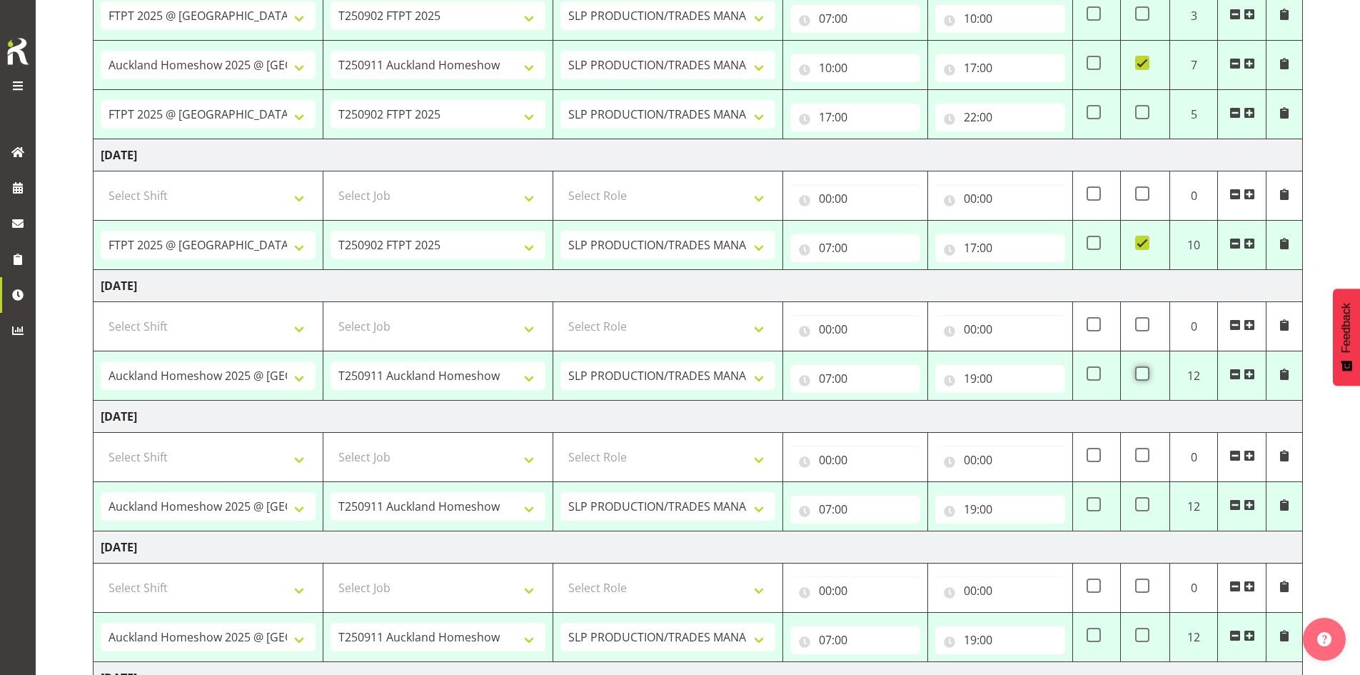
checkbox input "true"
click at [1143, 500] on span at bounding box center [1142, 504] width 14 height 14
click at [1143, 500] on input "checkbox" at bounding box center [1139, 504] width 9 height 9
checkbox input "true"
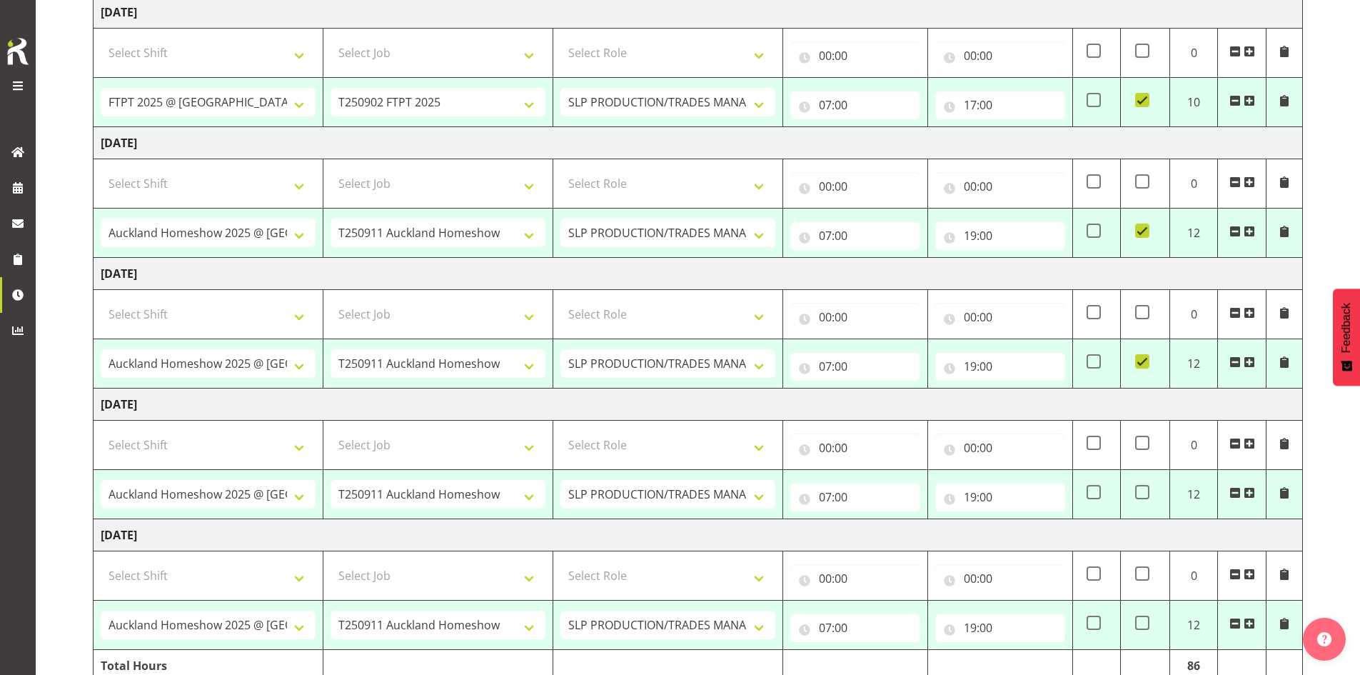
click at [1147, 499] on label at bounding box center [1142, 492] width 14 height 14
click at [1144, 497] on input "checkbox" at bounding box center [1139, 492] width 9 height 9
checkbox input "true"
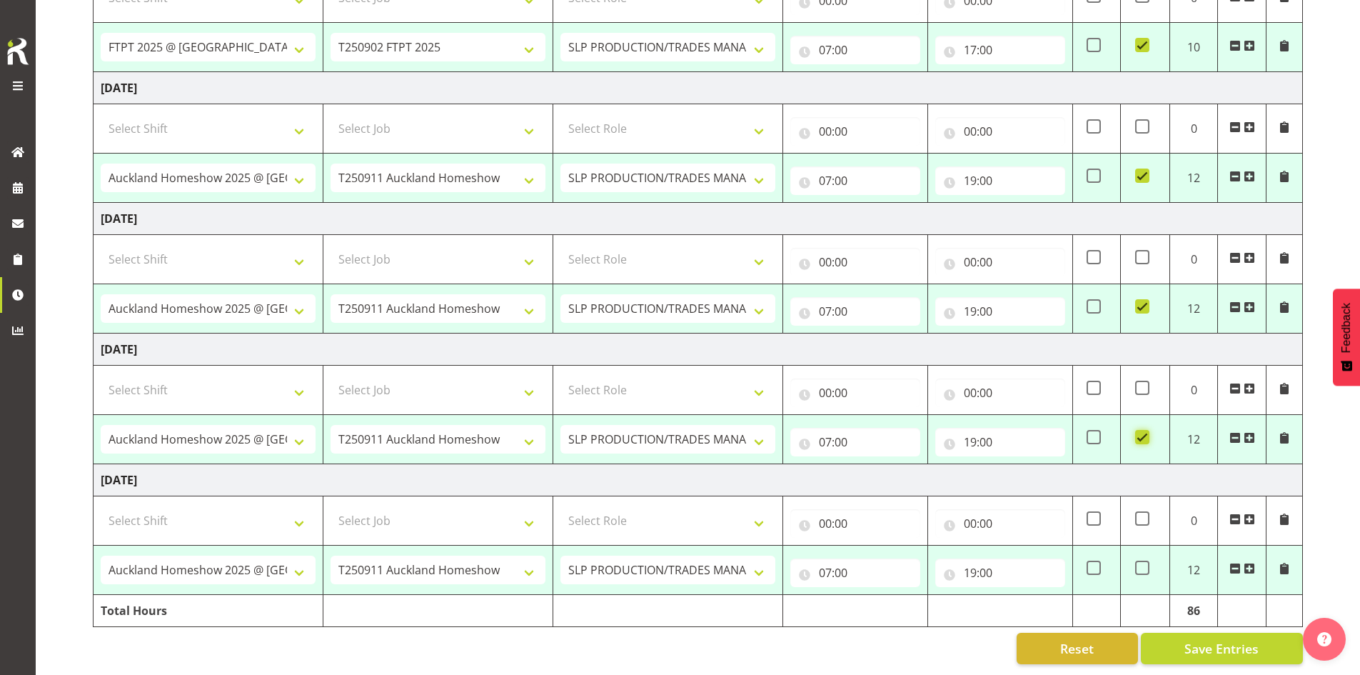
scroll to position [708, 0]
click at [1139, 562] on span at bounding box center [1142, 567] width 14 height 14
click at [1139, 563] on input "checkbox" at bounding box center [1139, 567] width 9 height 9
checkbox input "true"
click at [1202, 639] on span "Save Entries" at bounding box center [1221, 648] width 74 height 19
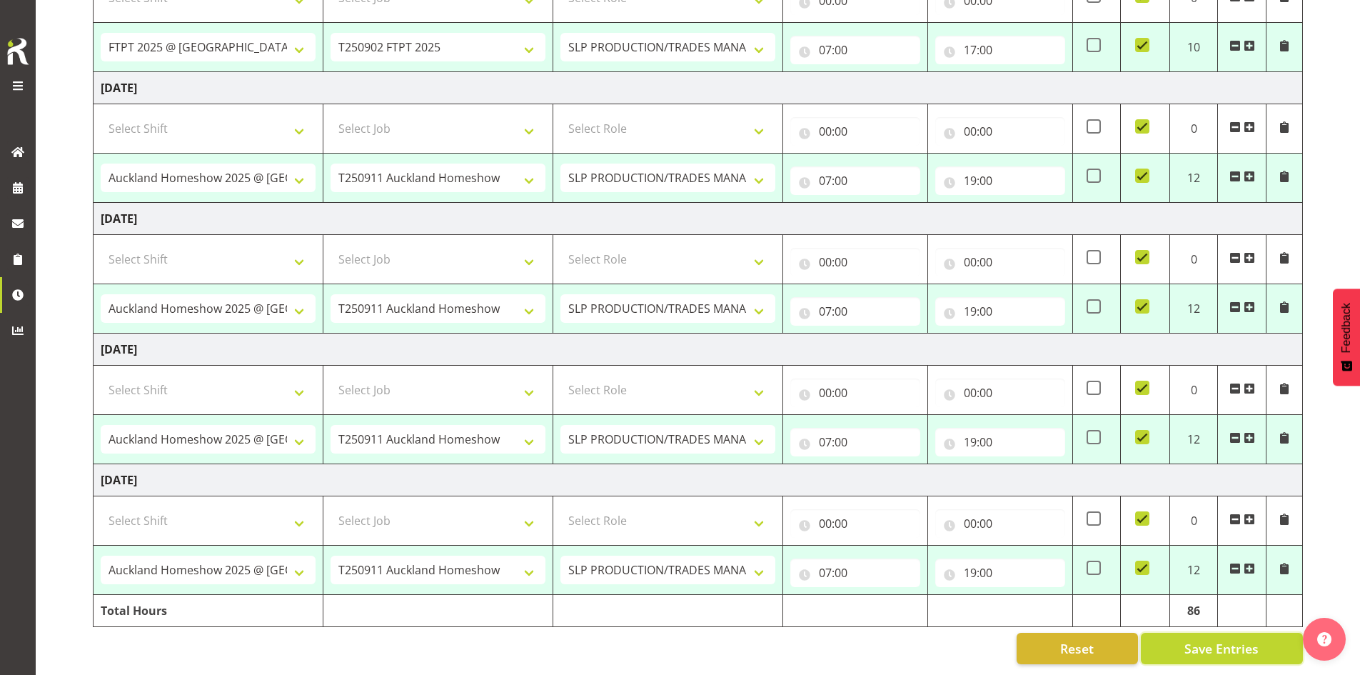
select select "66167"
select select "9154"
type input "07:00"
type input "10:00"
select select "73746"
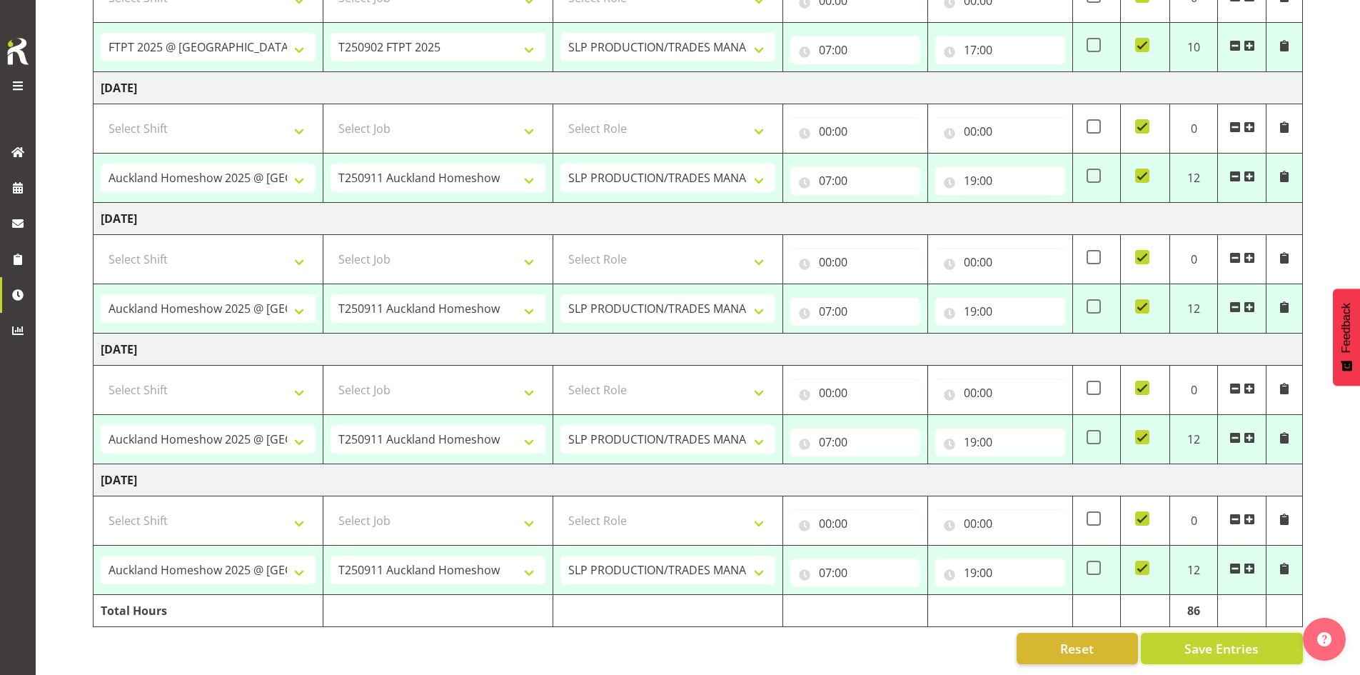
select select "9869"
type input "10:00"
type input "20:00"
checkbox input "true"
select select "66167"
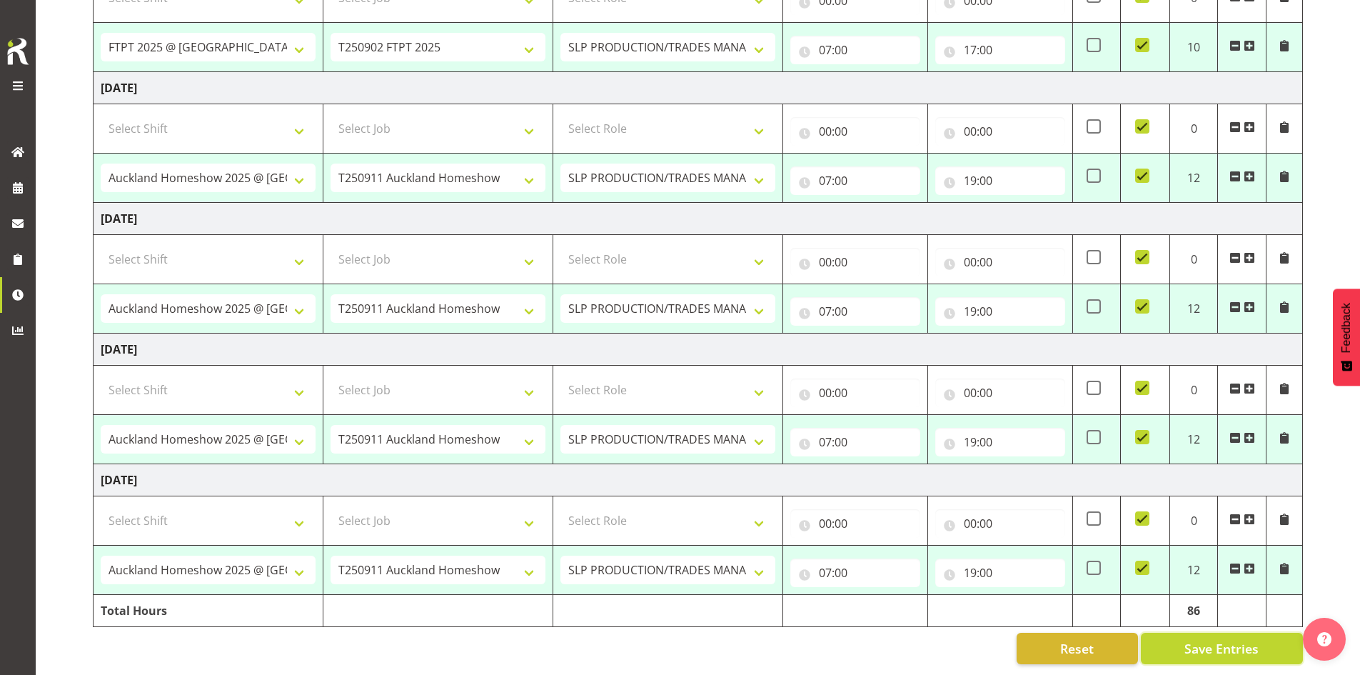
select select "9154"
type input "07:00"
type input "10:00"
select select "73746"
select select "9869"
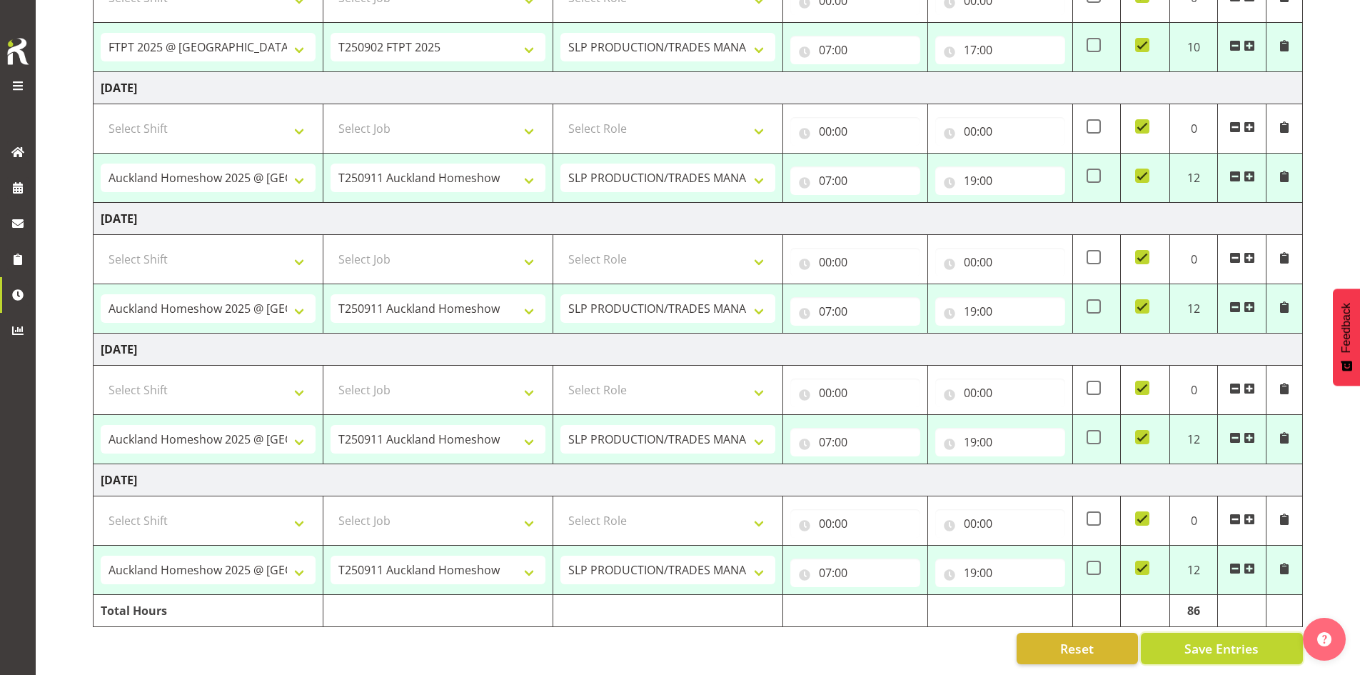
type input "10:00"
type input "17:00"
checkbox input "true"
select select "66167"
select select "9154"
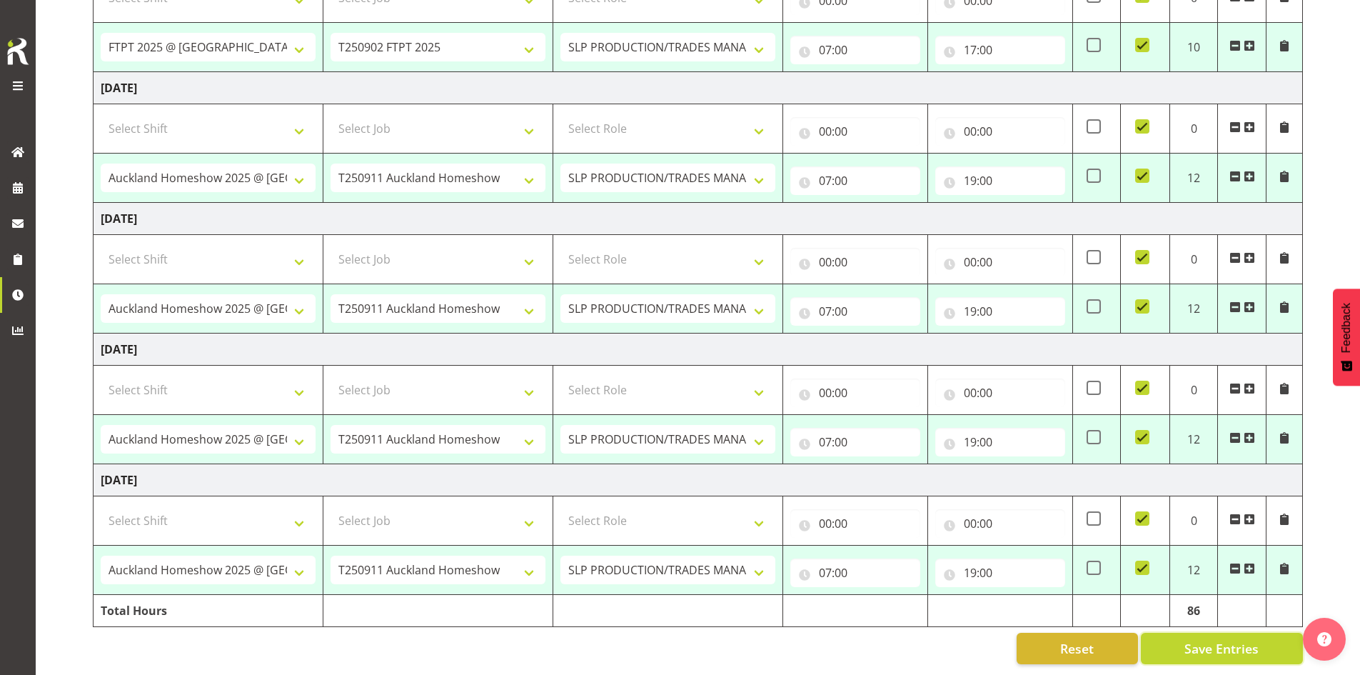
type input "17:00"
type input "22:00"
checkbox input "false"
select select "66167"
select select "9154"
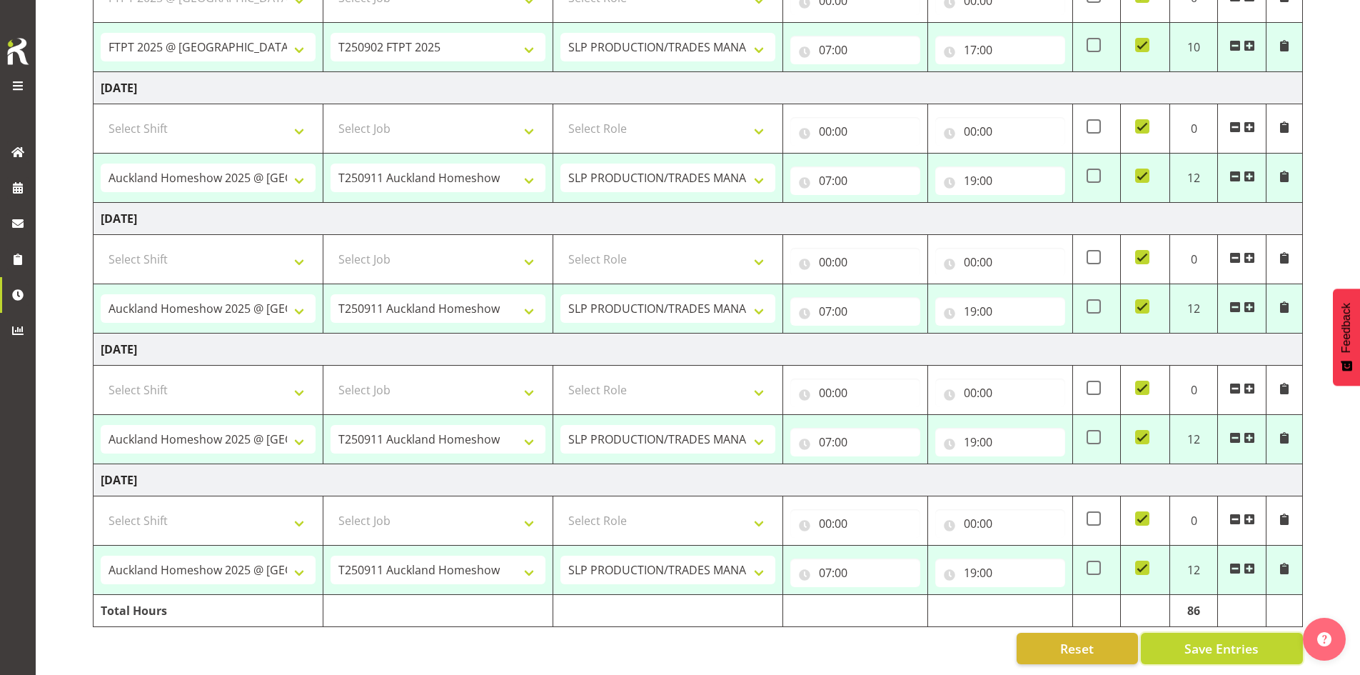
type input "07:00"
type input "17:00"
checkbox input "true"
select select "73746"
select select "9869"
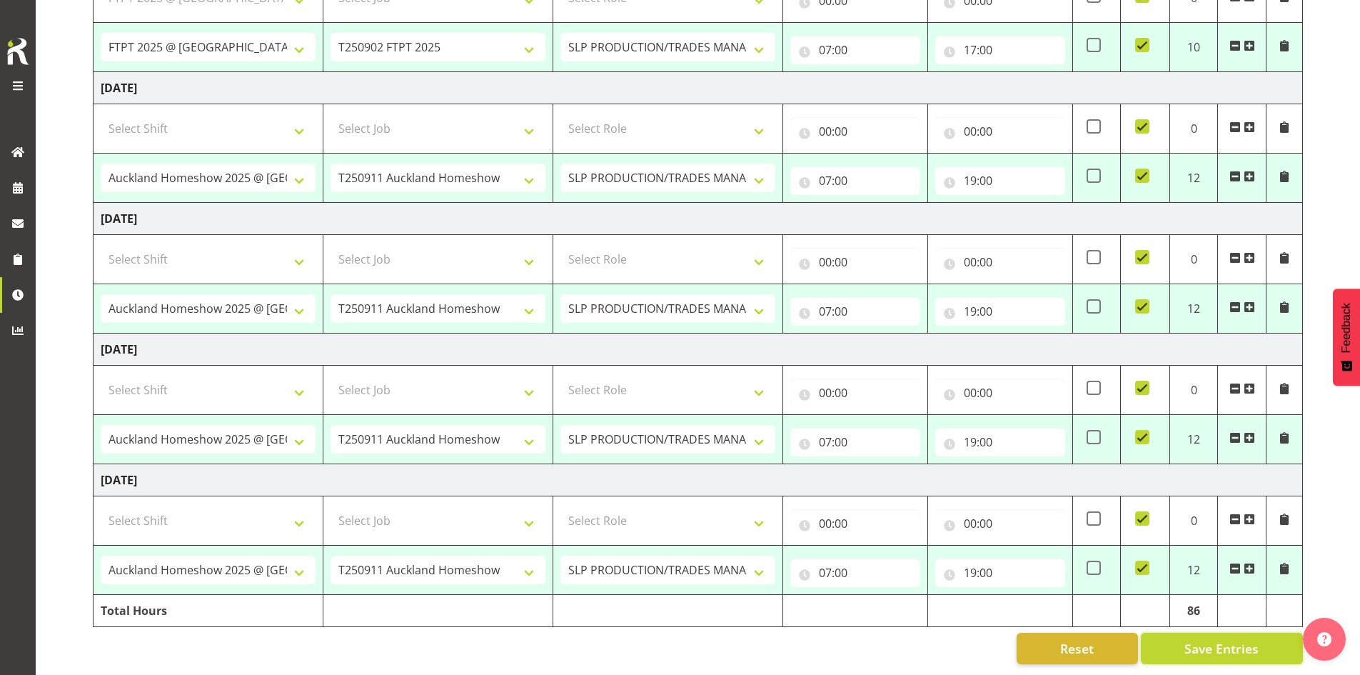
type input "07:00"
type input "19:00"
checkbox input "true"
select select "73746"
select select "9869"
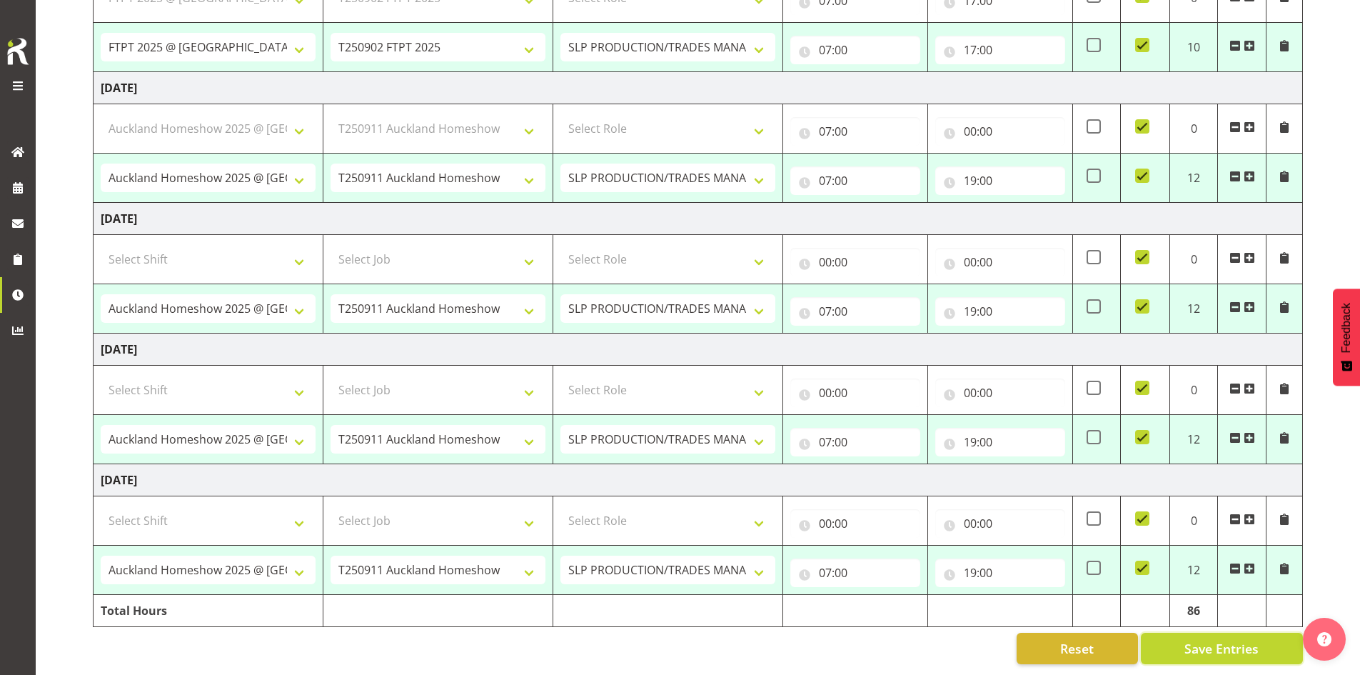
type input "07:00"
type input "19:00"
checkbox input "true"
select select "73746"
select select "9869"
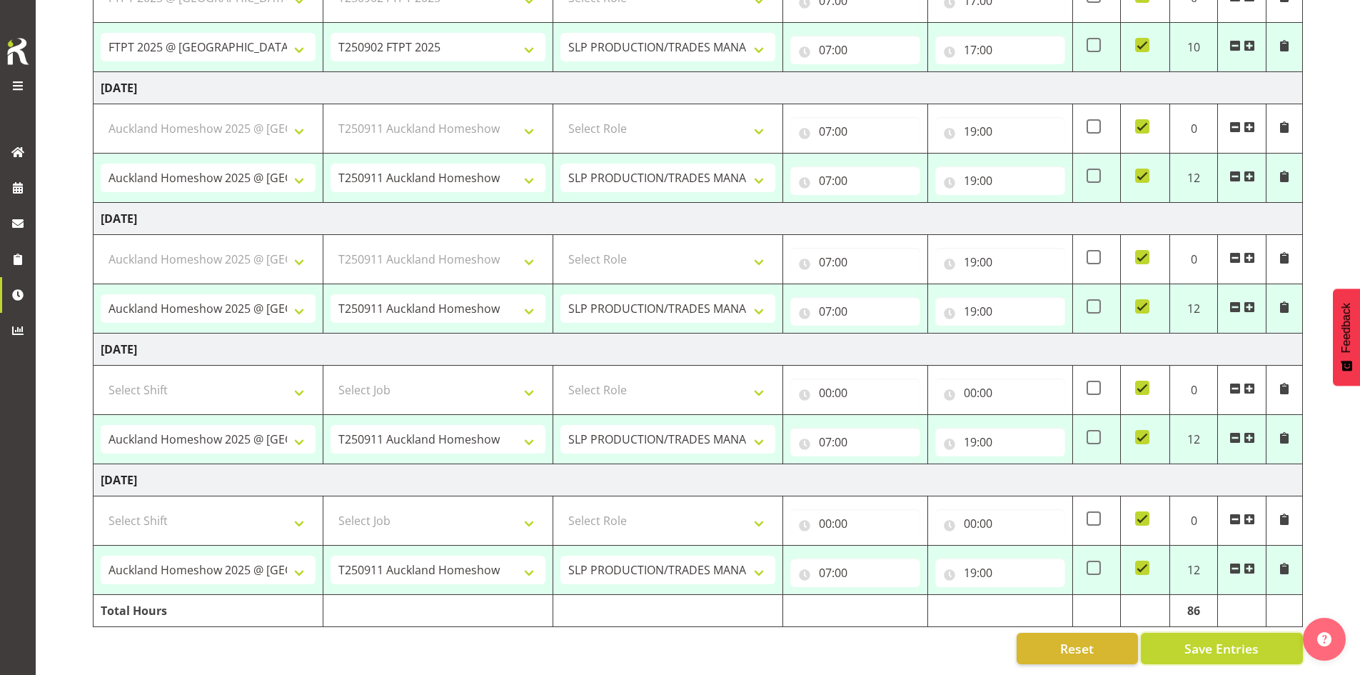
type input "07:00"
type input "19:00"
checkbox input "true"
select select "73746"
select select "9869"
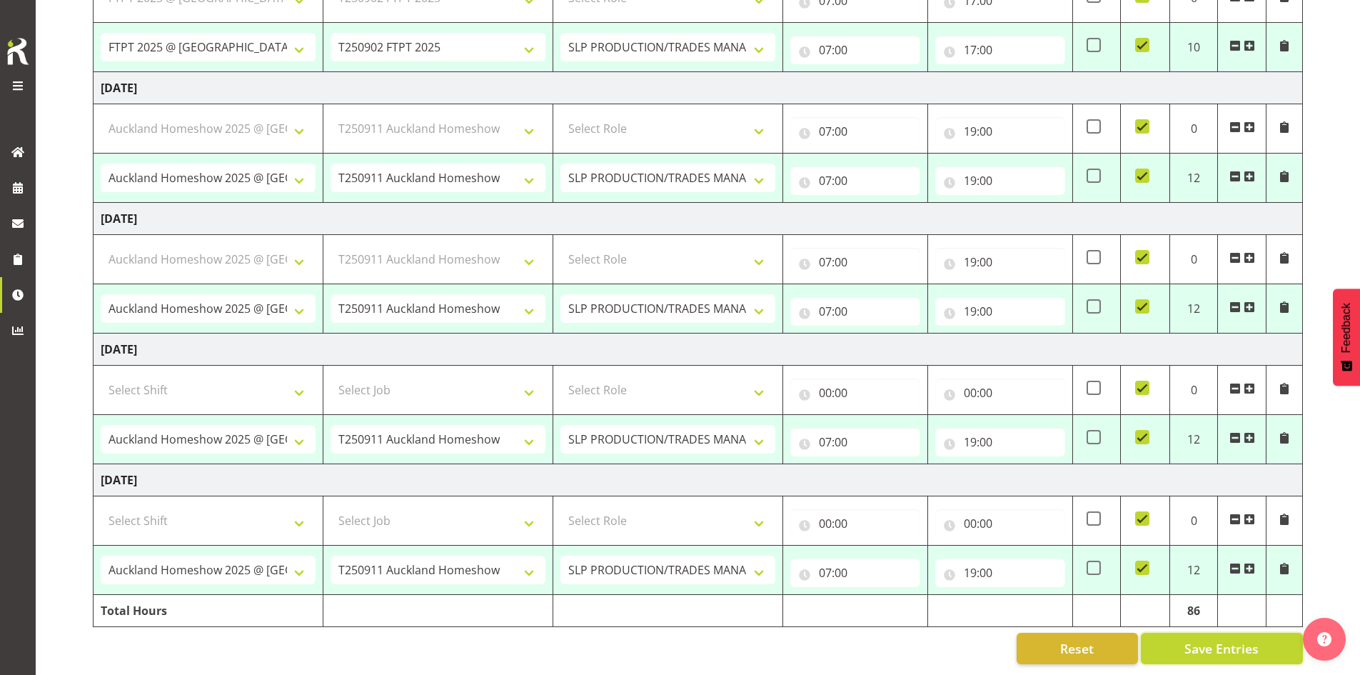
type input "07:00"
type input "19:00"
checkbox input "true"
select select "66167"
select select "9154"
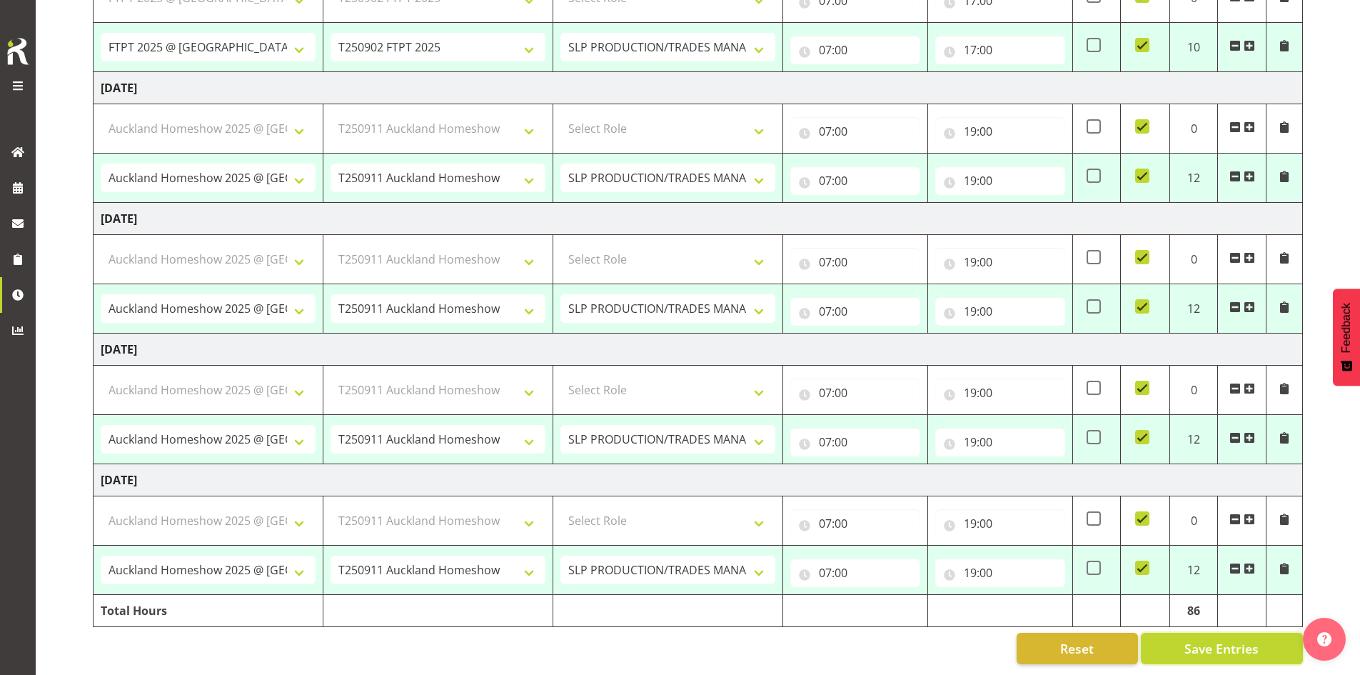
select select "73746"
select select "9869"
select select "66167"
select select "9154"
select select "66167"
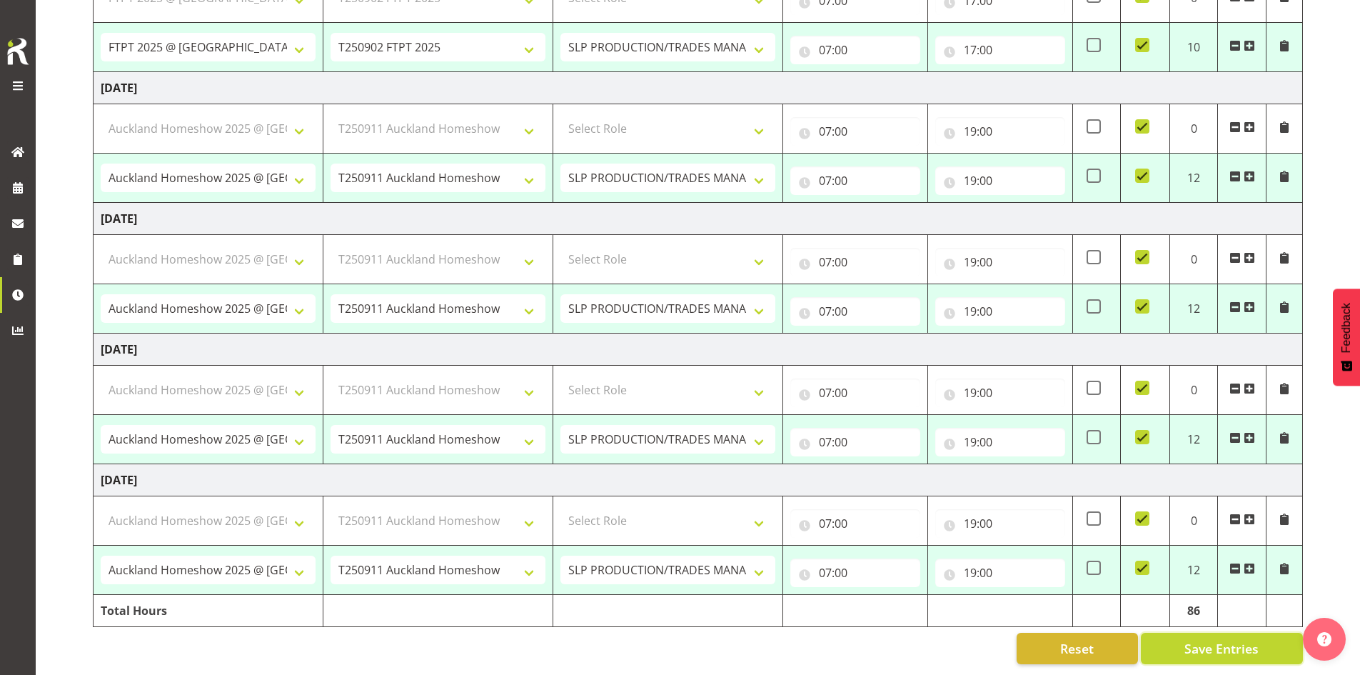
select select "9154"
select select "73746"
select select "9869"
select select "73746"
select select "9869"
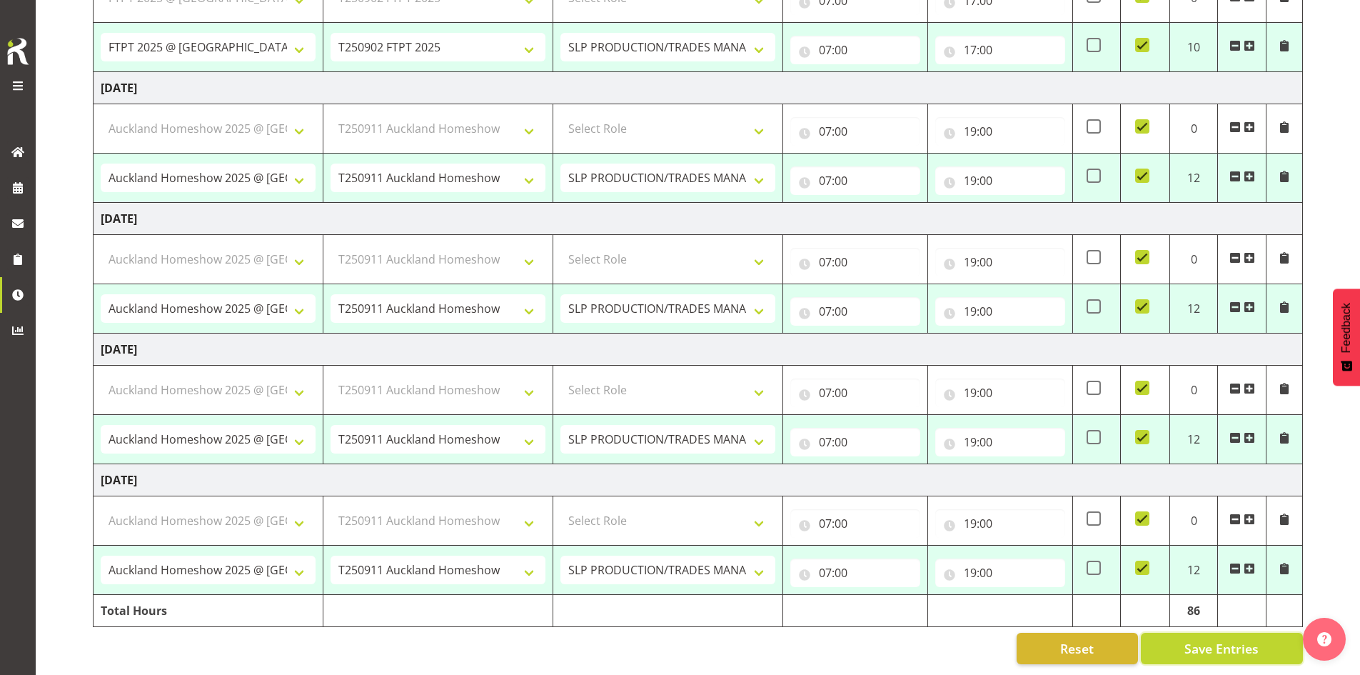
select select "73746"
select select "9869"
select select "73746"
select select "9869"
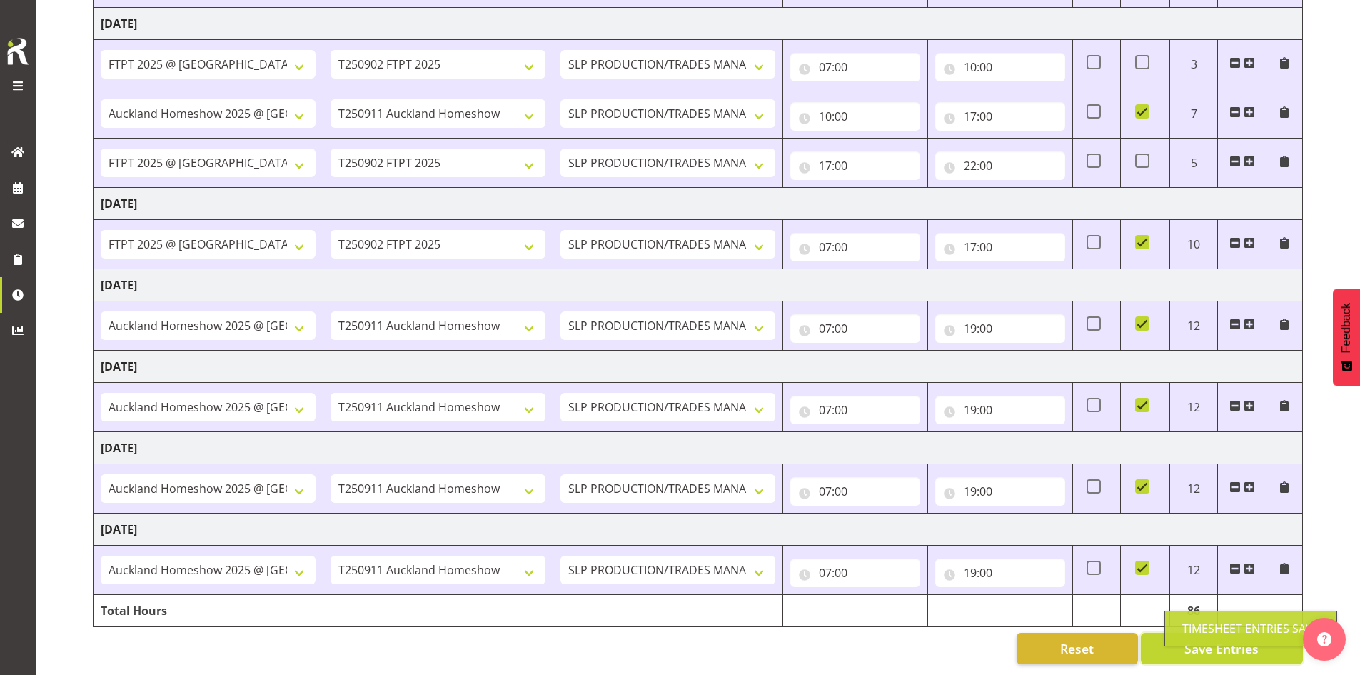
scroll to position [363, 0]
click at [871, 632] on div "Reset Save Entries" at bounding box center [698, 647] width 1210 height 31
drag, startPoint x: 617, startPoint y: 652, endPoint x: 829, endPoint y: 641, distance: 211.6
click at [829, 641] on div "Reset Save Entries" at bounding box center [698, 647] width 1210 height 31
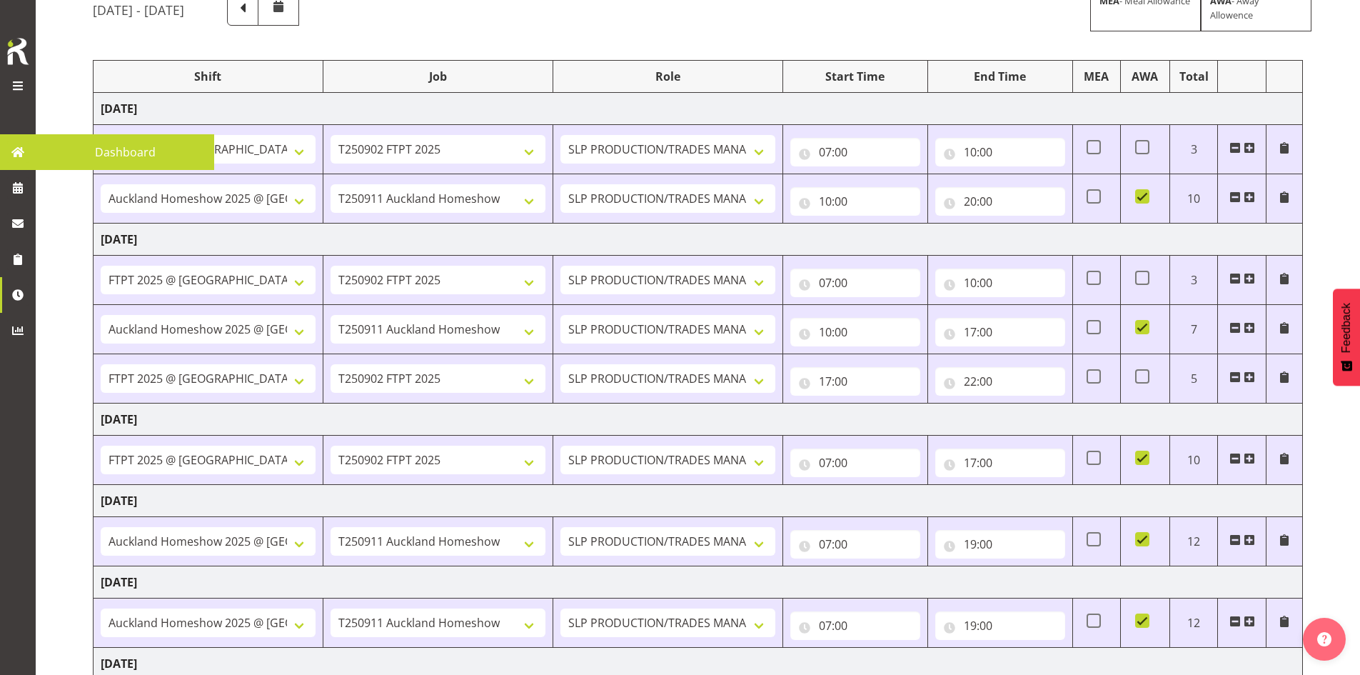
scroll to position [0, 0]
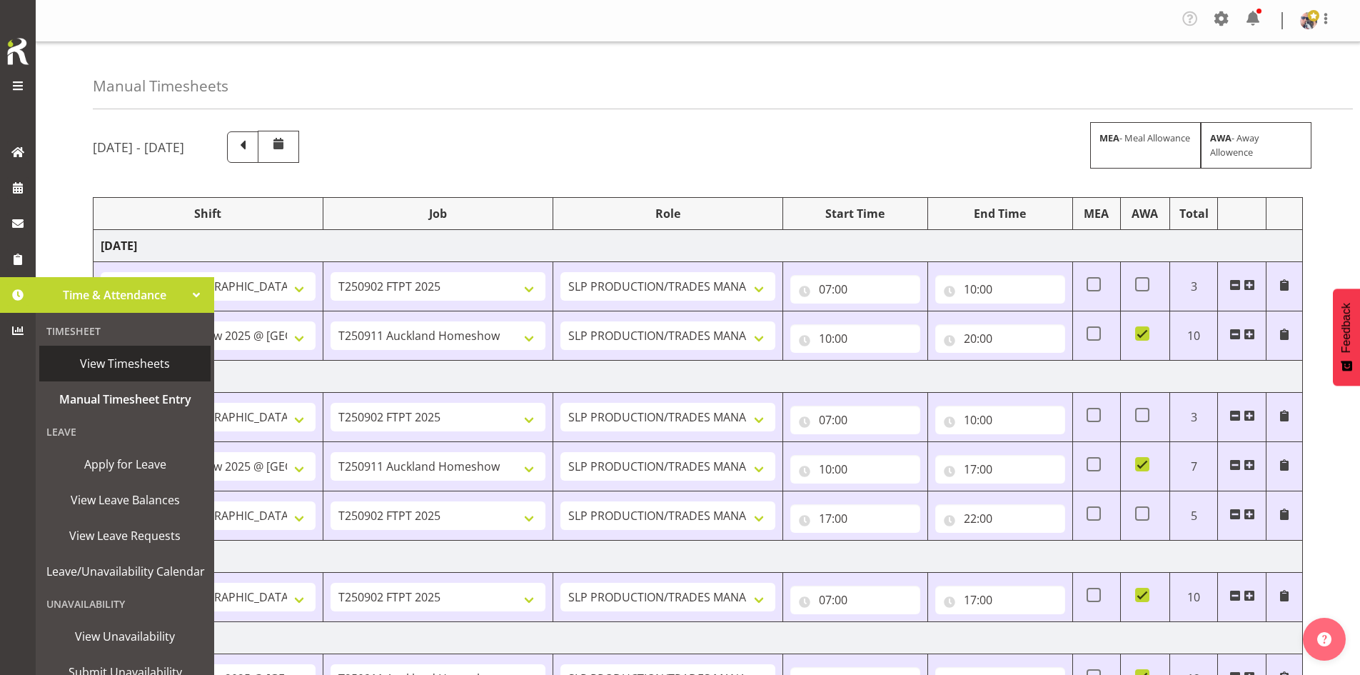
click at [116, 356] on span "View Timesheets" at bounding box center [124, 363] width 157 height 21
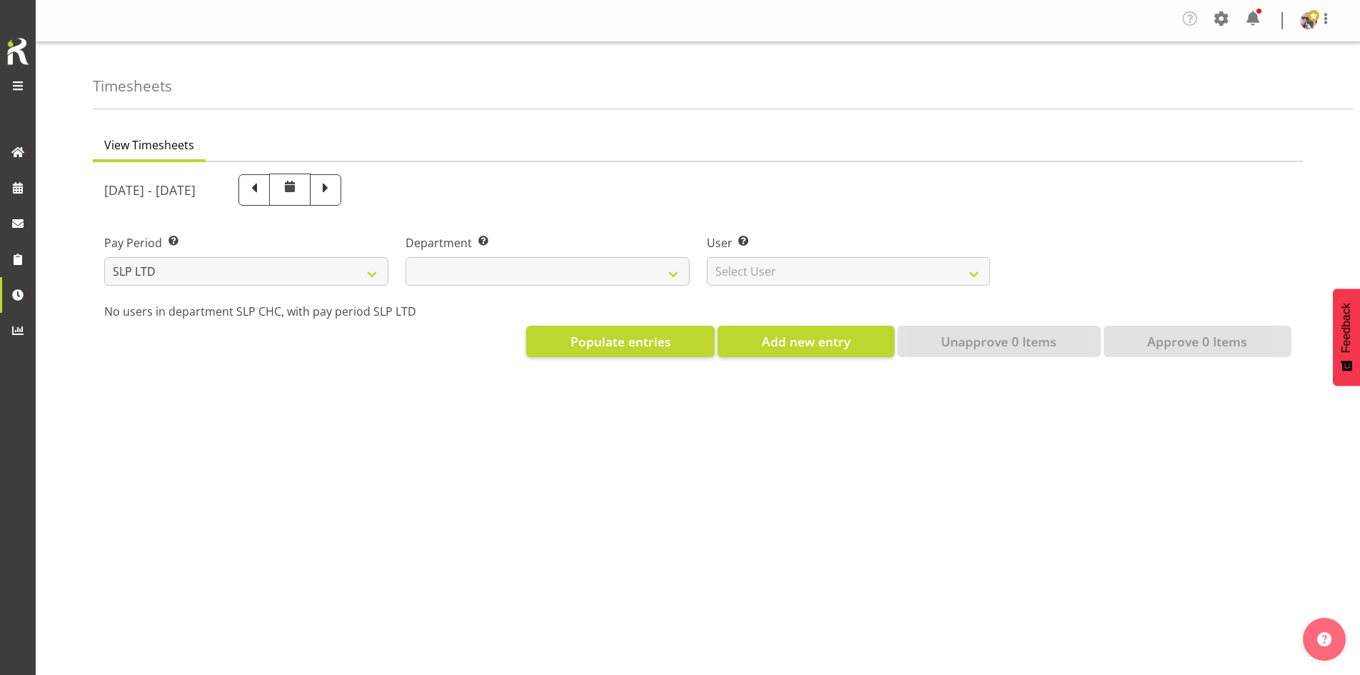
select select
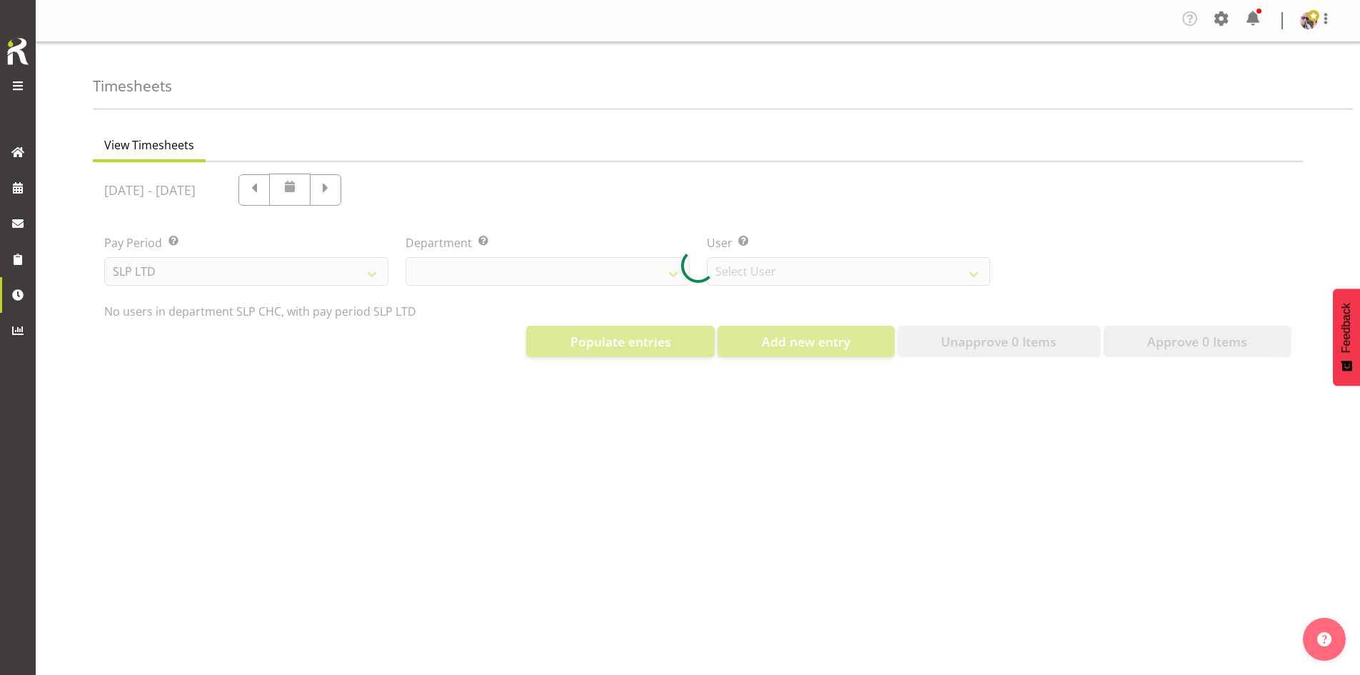
select select "5538"
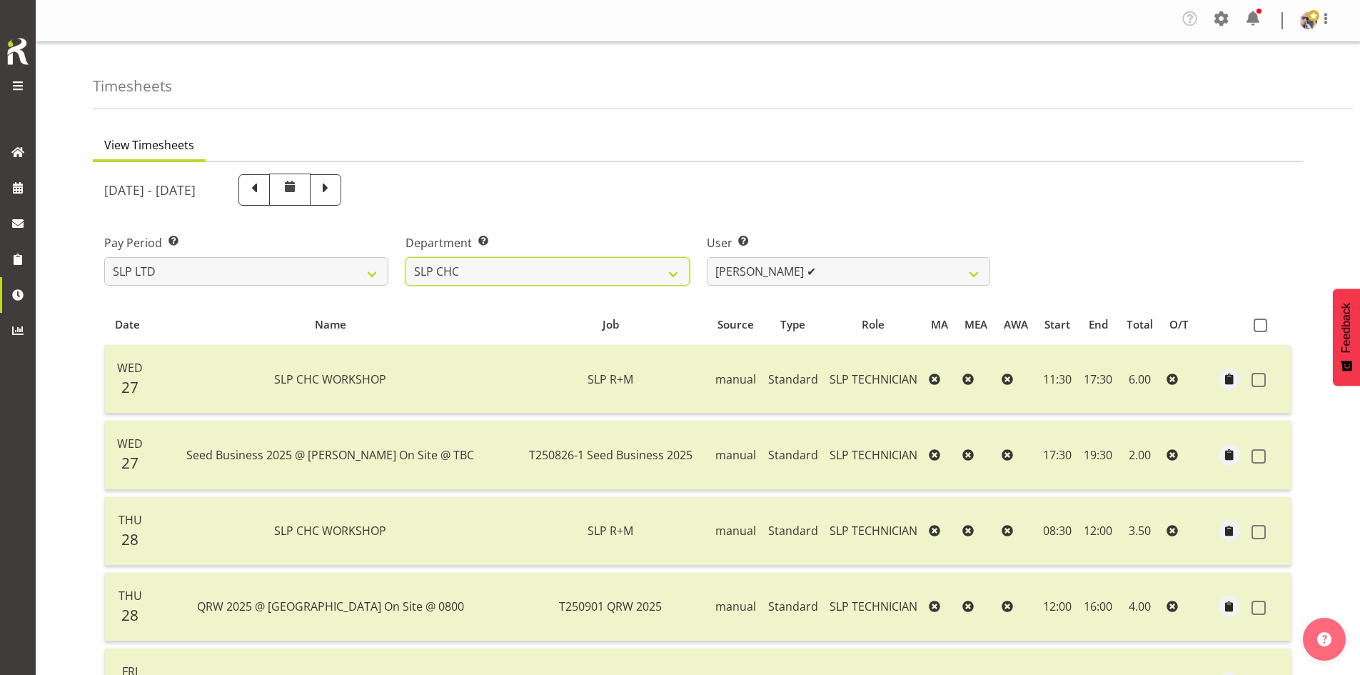
click at [680, 267] on select "SLP CHC SLP PRODUCTION SLP TRADE" at bounding box center [547, 271] width 284 height 29
select select "23"
click at [405, 257] on select "SLP CHC SLP PRODUCTION SLP TRADE" at bounding box center [547, 271] width 284 height 29
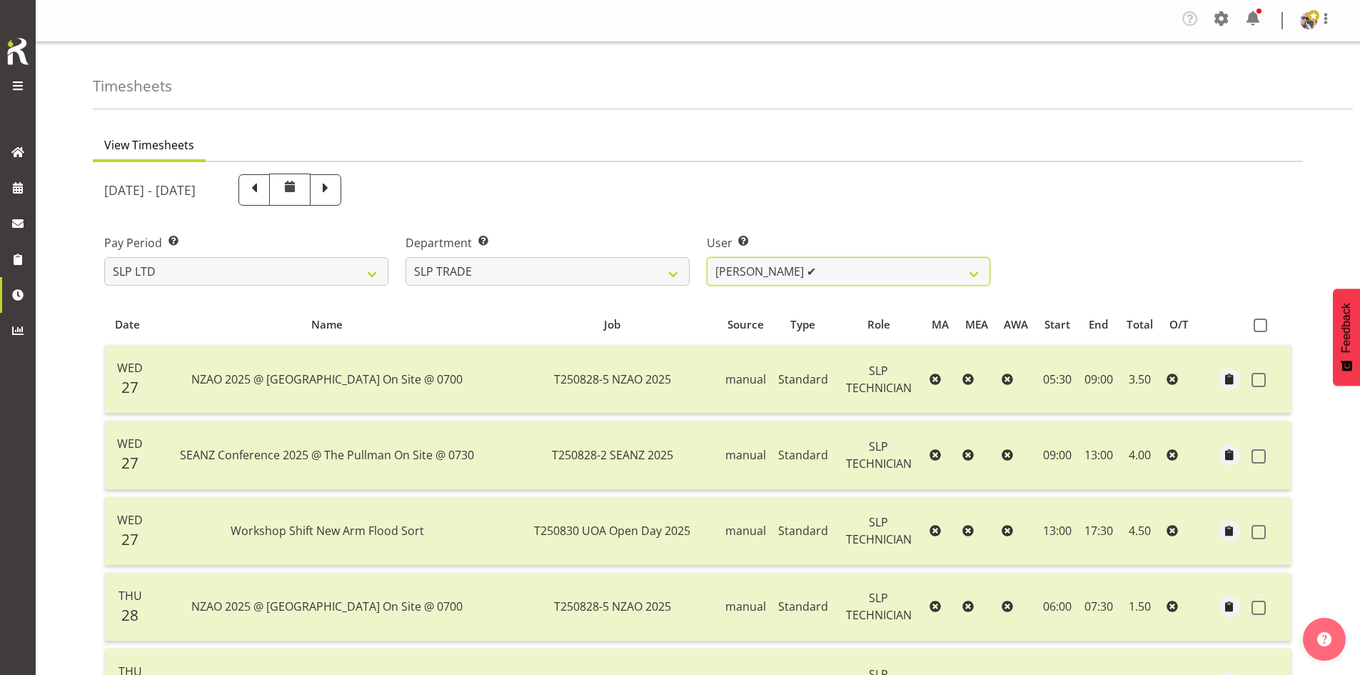
click at [953, 270] on select "Aof Anujarawat ✔ Han Chaleerin ✔ Hayden Watts ✔ Jesse Hawira ✔ Lance Ferguson ✔…" at bounding box center [849, 271] width 284 height 29
select select "256"
click at [707, 257] on select "Aof Anujarawat ✔ Han Chaleerin ✔ Hayden Watts ✔ Jesse Hawira ✔ Lance Ferguson ✔…" at bounding box center [849, 271] width 284 height 29
